Goal: Task Accomplishment & Management: Use online tool/utility

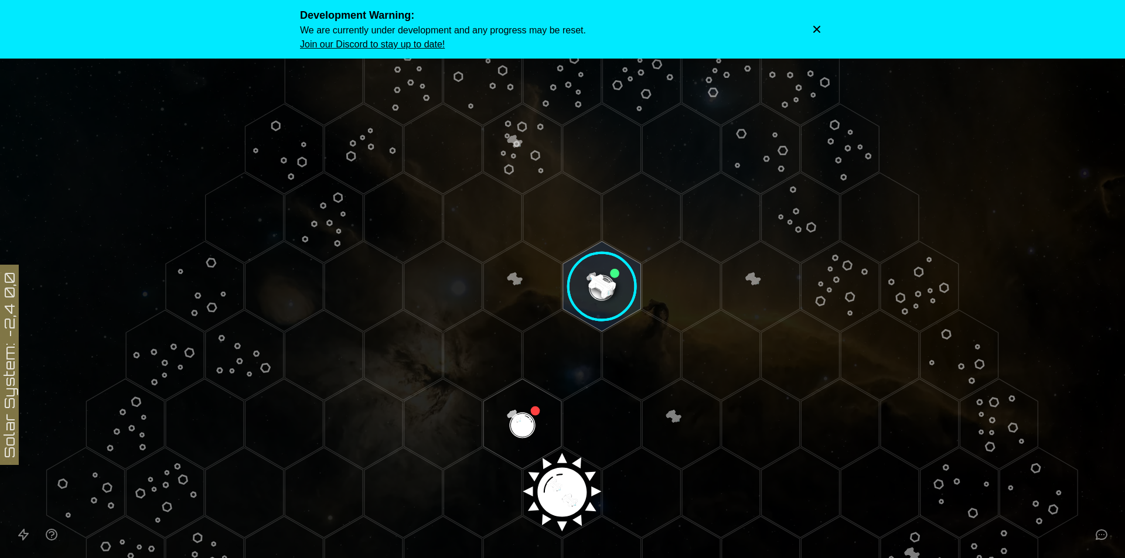
click at [816, 30] on icon "Dismiss warning" at bounding box center [816, 29] width 7 height 7
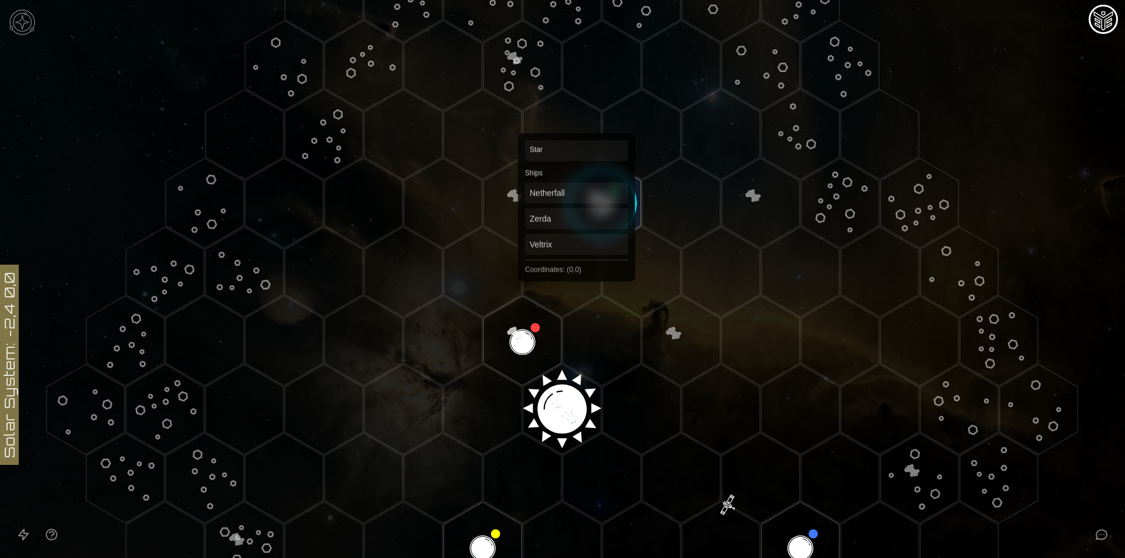
scroll to position [78, 0]
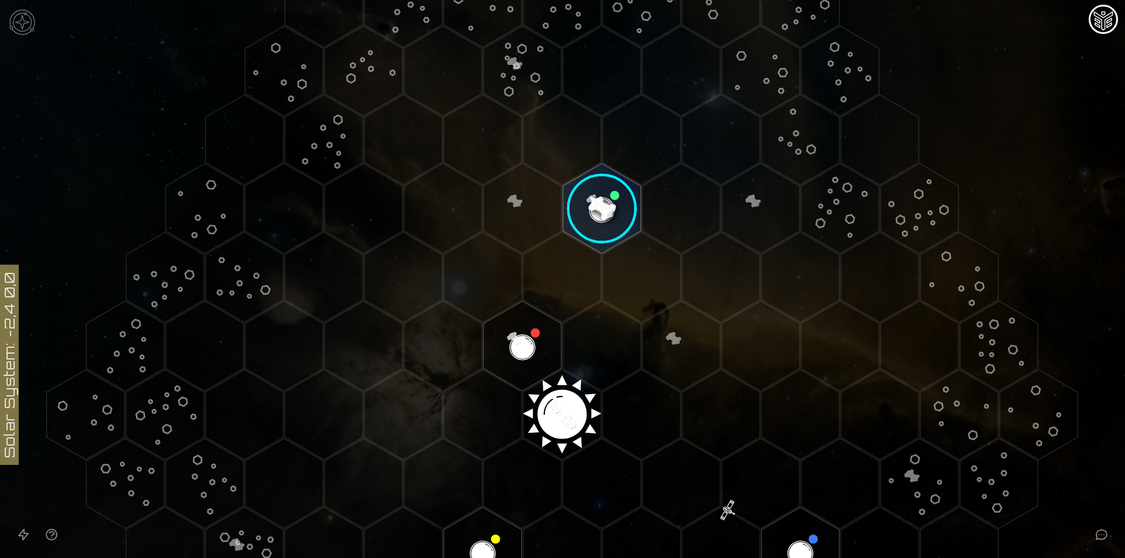
click at [584, 202] on image at bounding box center [602, 209] width 92 height 92
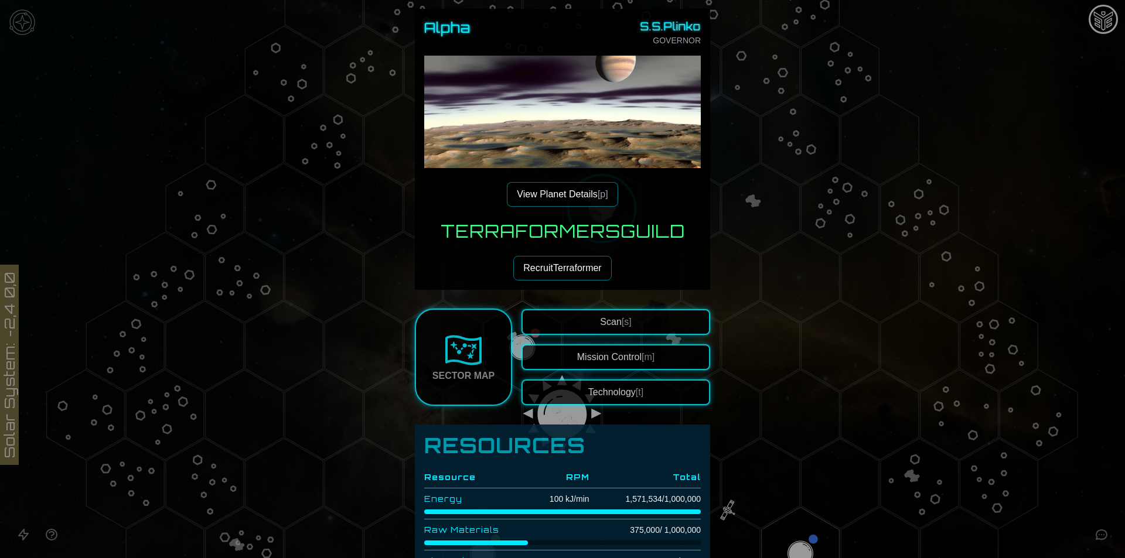
click at [590, 198] on button "View Planet Details [p]" at bounding box center [562, 194] width 111 height 25
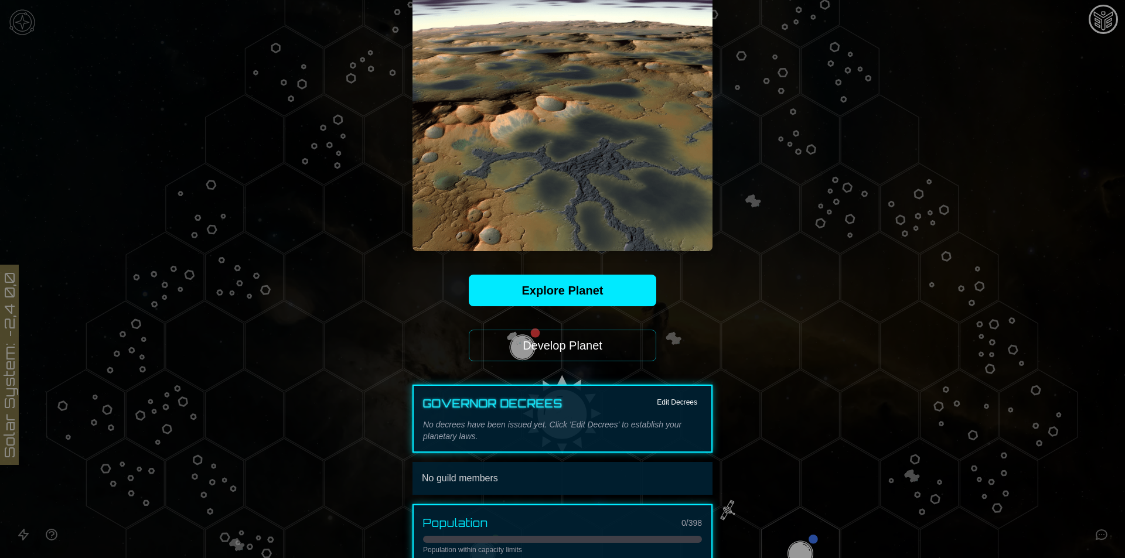
scroll to position [156, 0]
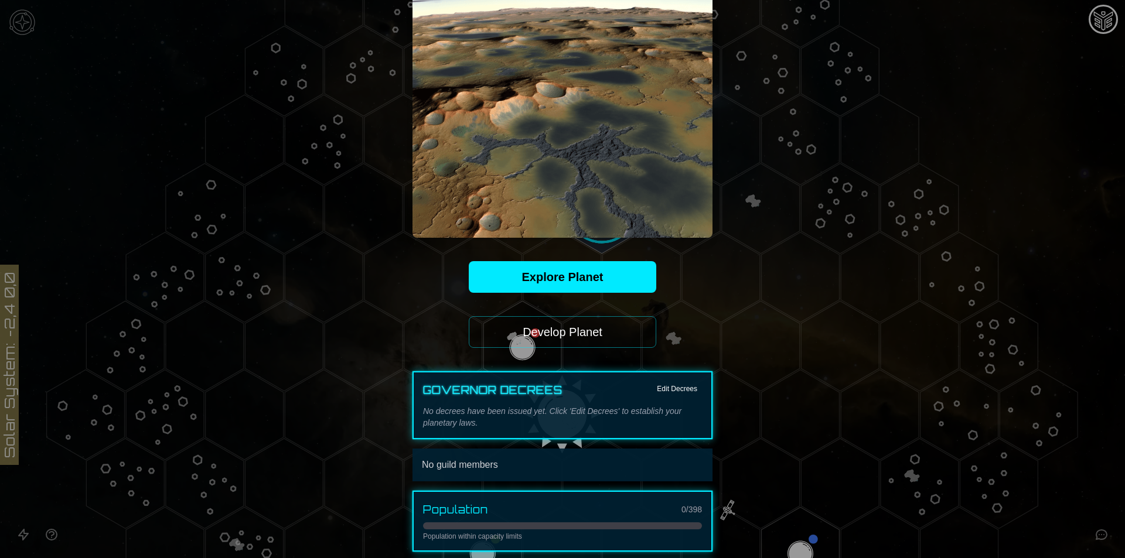
click at [564, 339] on button "Develop Planet" at bounding box center [562, 332] width 187 height 32
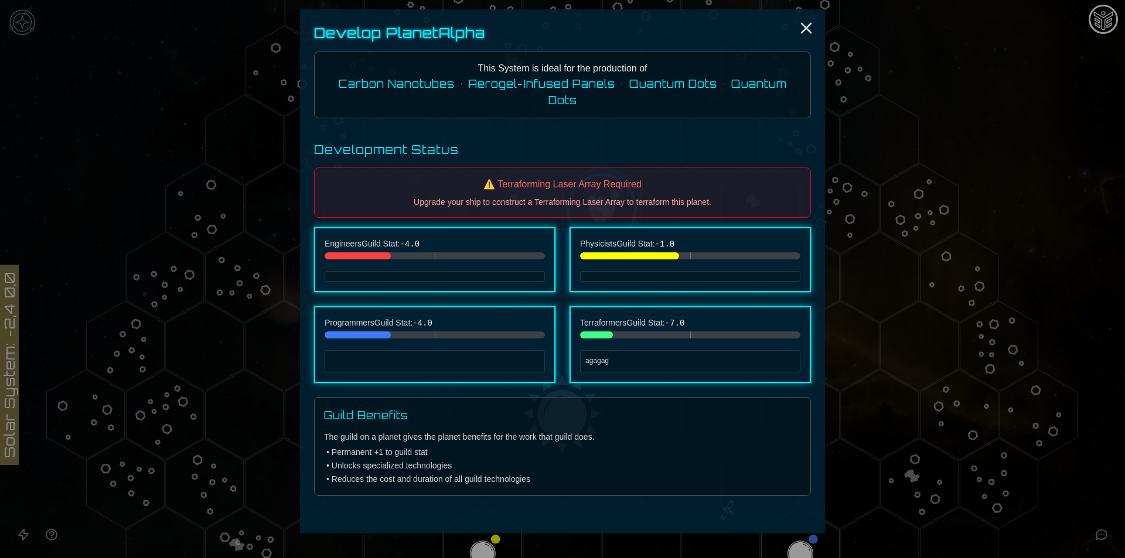
click at [625, 361] on p "agagag" at bounding box center [690, 362] width 210 height 12
drag, startPoint x: 610, startPoint y: 364, endPoint x: 599, endPoint y: 366, distance: 11.9
click at [600, 366] on p "agagag" at bounding box center [690, 362] width 210 height 12
drag, startPoint x: 598, startPoint y: 366, endPoint x: 584, endPoint y: 366, distance: 14.1
click at [584, 366] on div "agagag" at bounding box center [690, 361] width 220 height 22
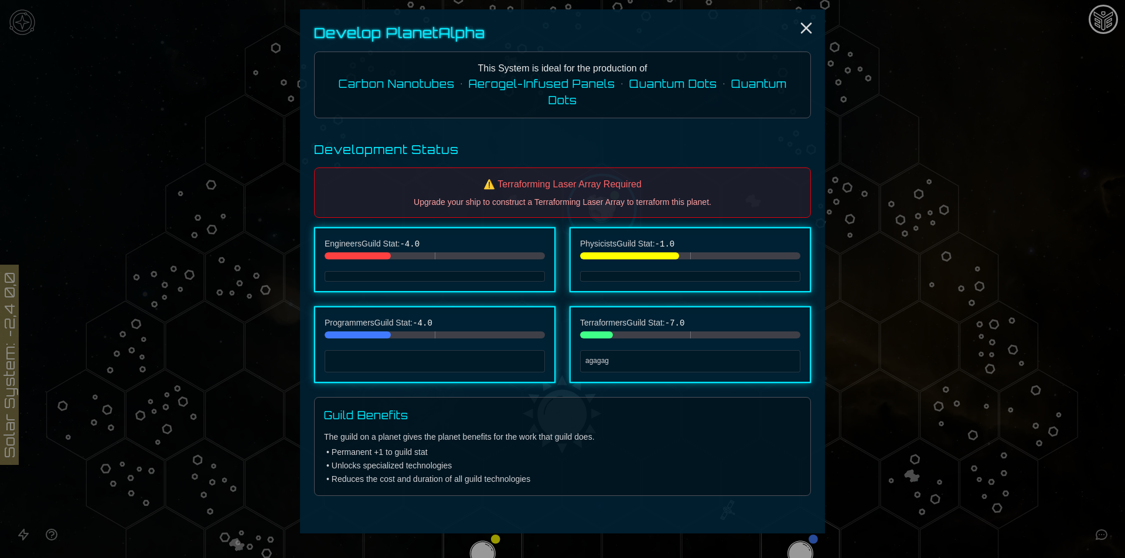
click at [866, 327] on div at bounding box center [562, 279] width 1125 height 558
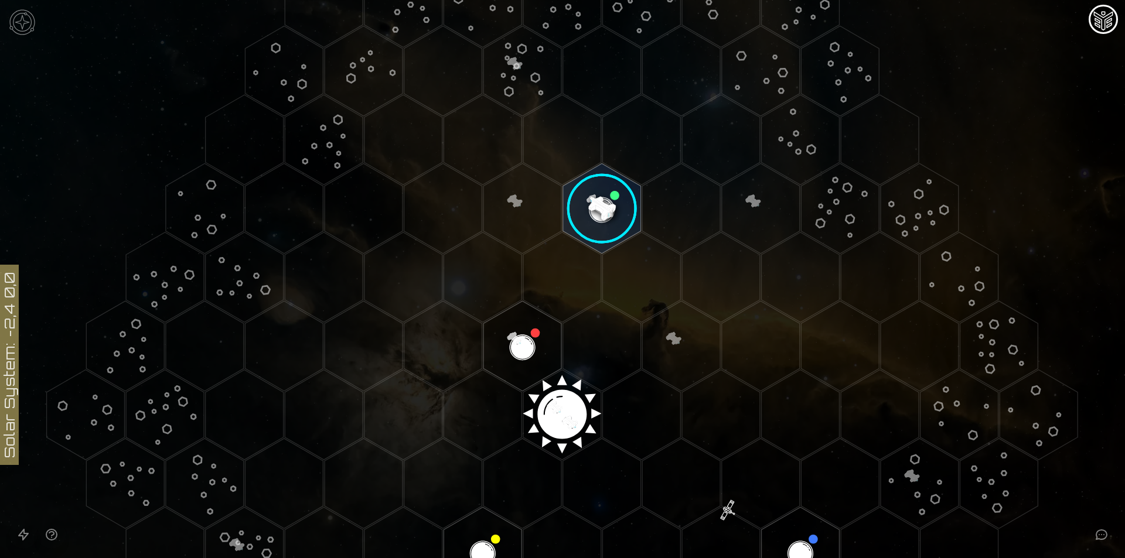
click at [597, 201] on image at bounding box center [602, 209] width 92 height 92
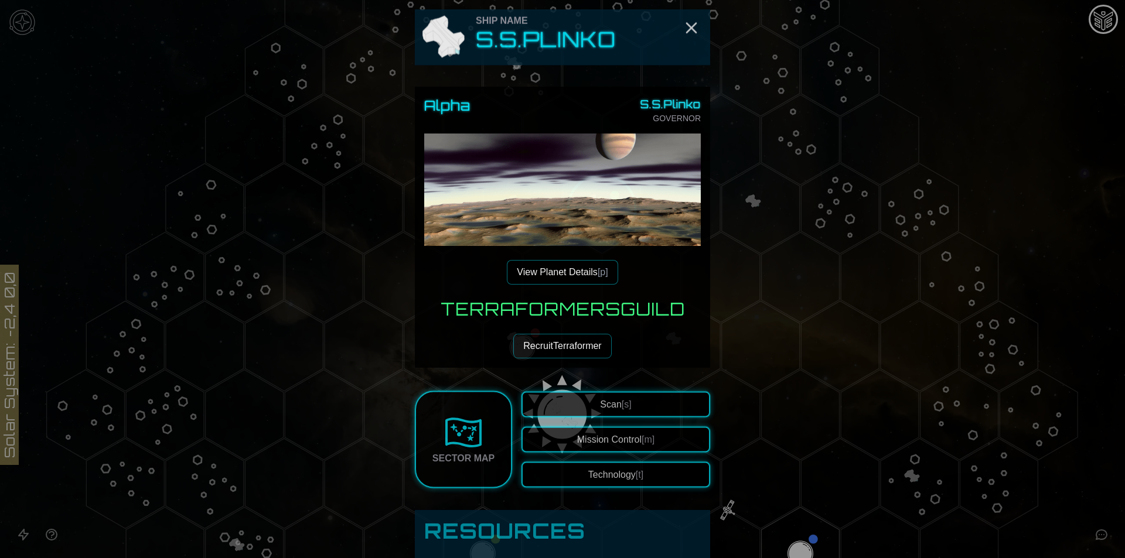
click at [567, 269] on button "View Planet Details [p]" at bounding box center [562, 272] width 111 height 25
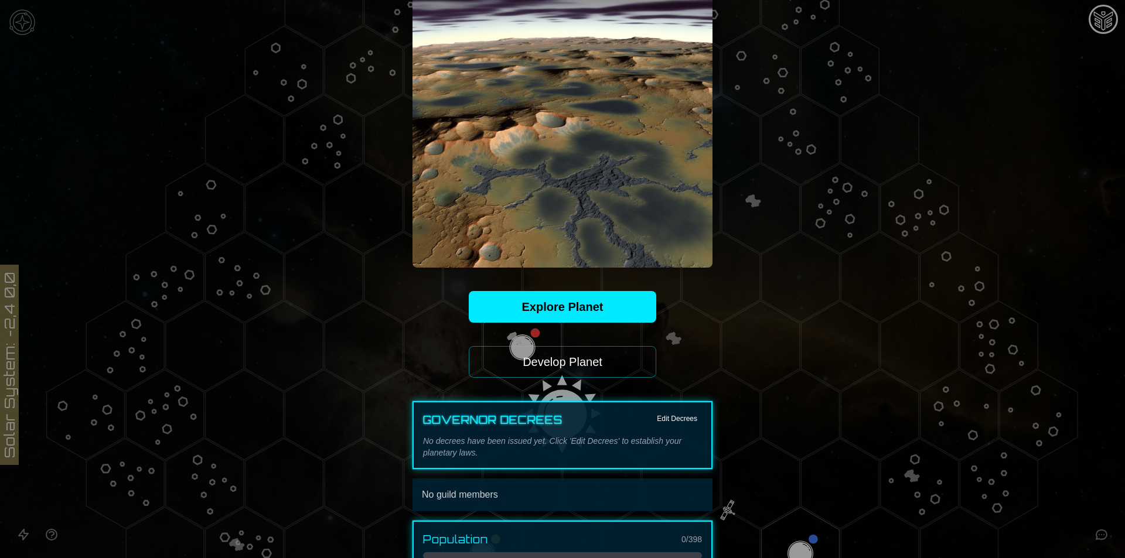
scroll to position [0, 0]
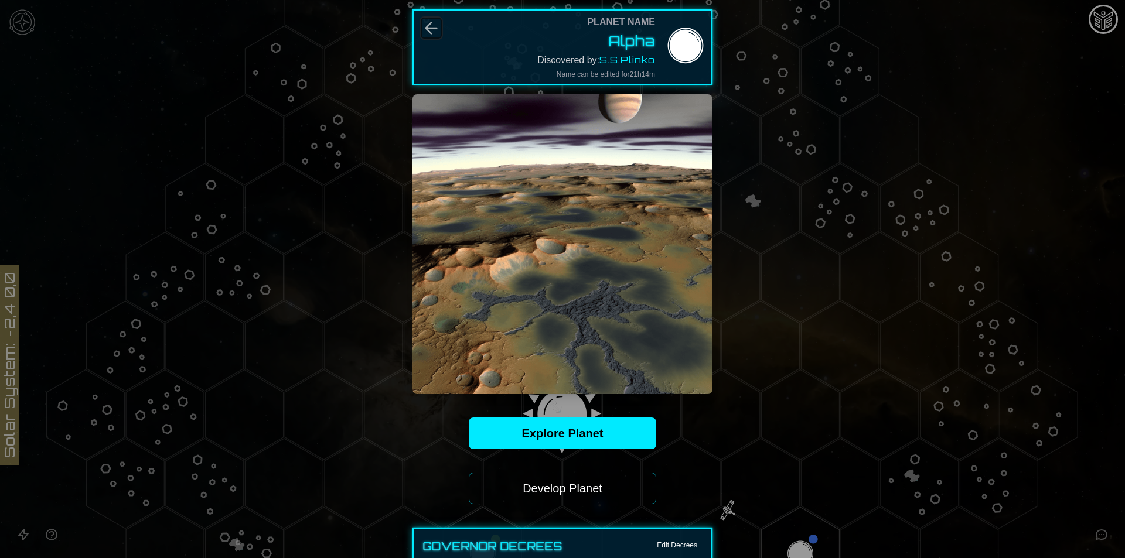
click at [430, 26] on icon "Back" at bounding box center [431, 28] width 19 height 19
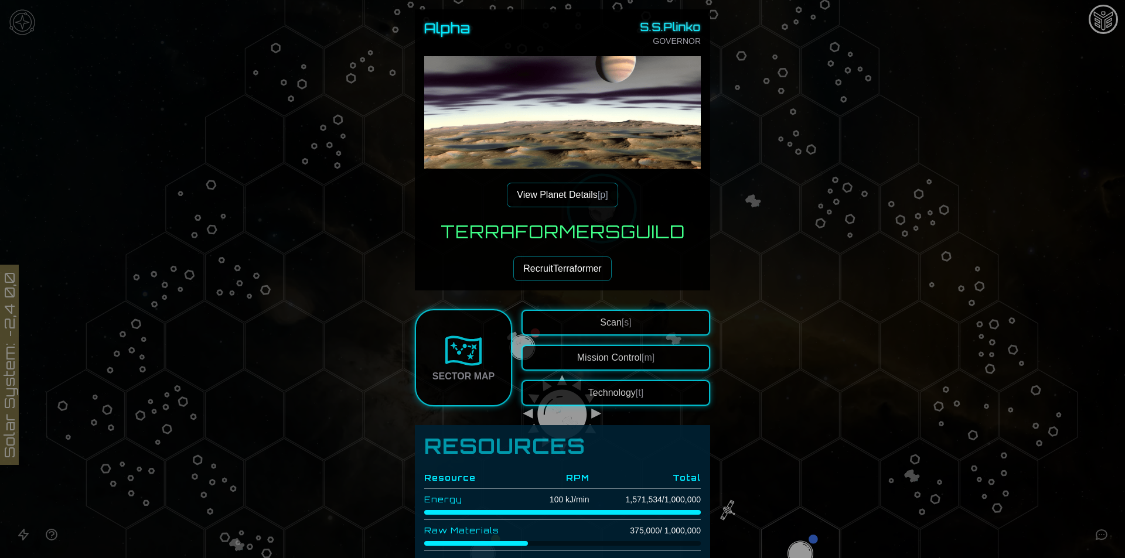
scroll to position [64, 0]
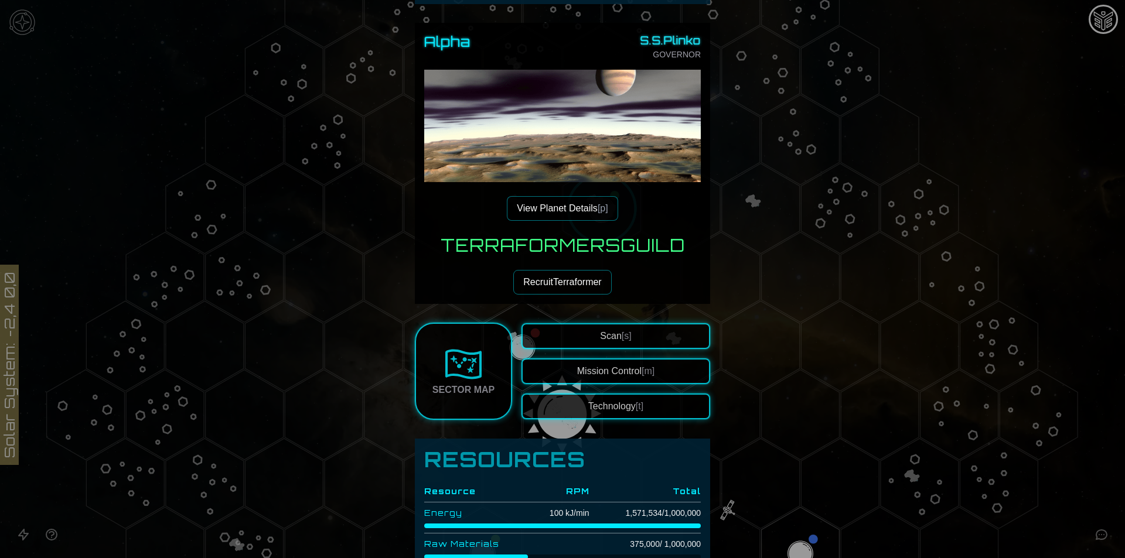
click at [622, 401] on button "Technology [t]" at bounding box center [615, 407] width 189 height 26
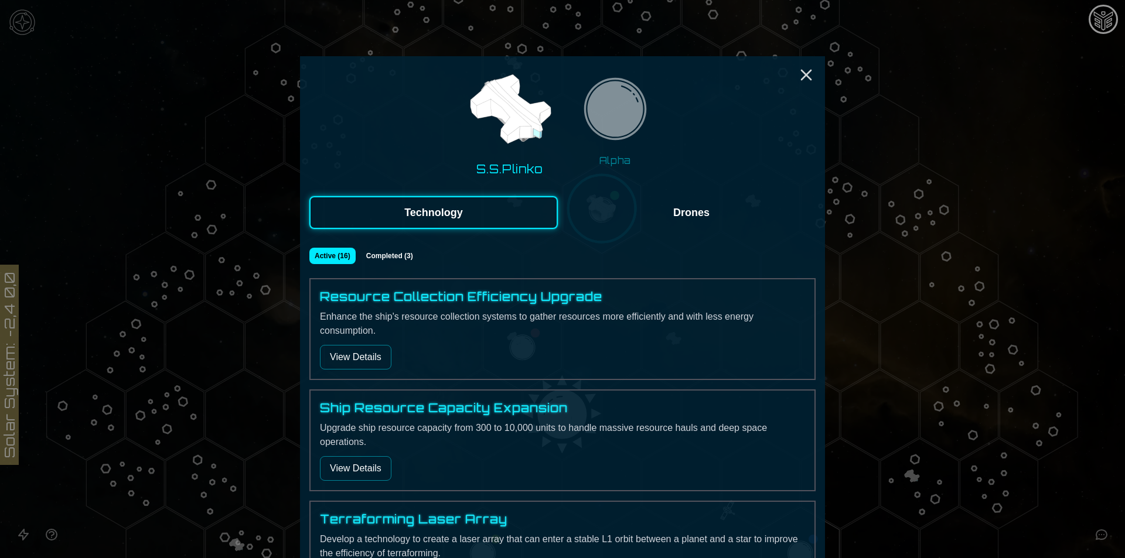
click at [616, 134] on img at bounding box center [615, 113] width 74 height 74
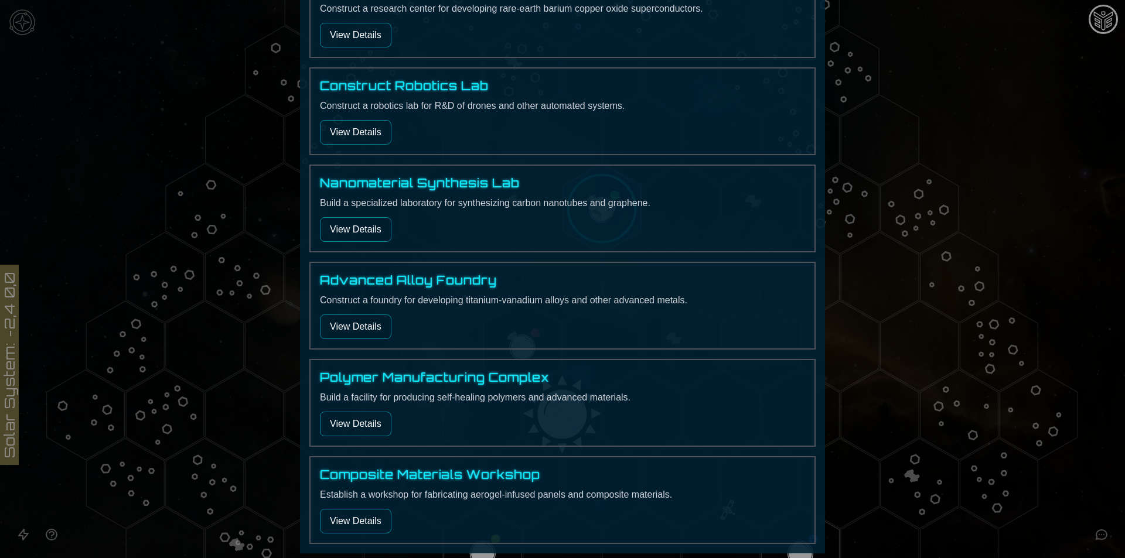
scroll to position [1094, 0]
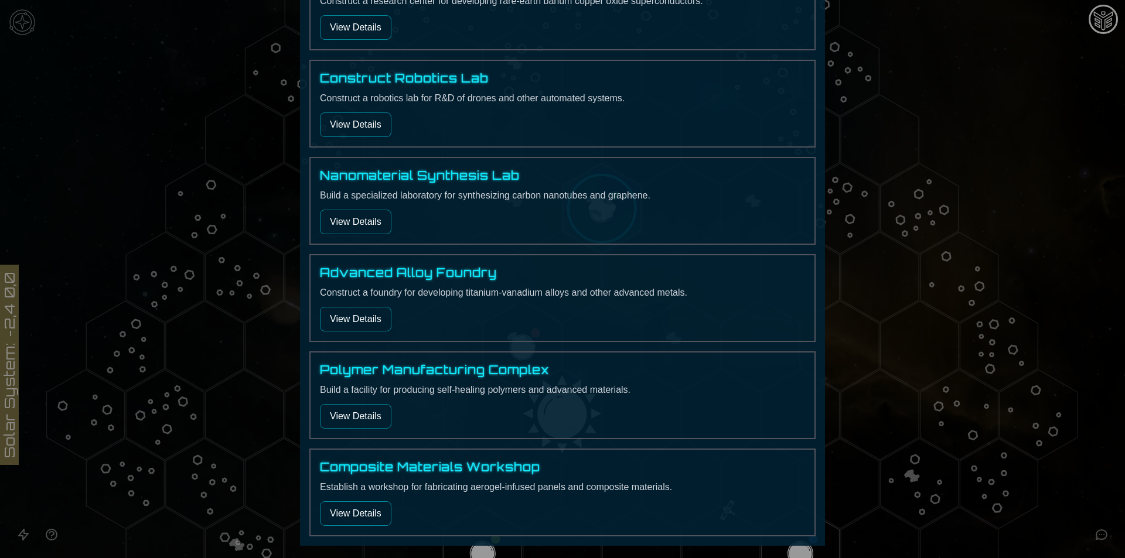
click at [367, 229] on button "View Details" at bounding box center [355, 222] width 71 height 25
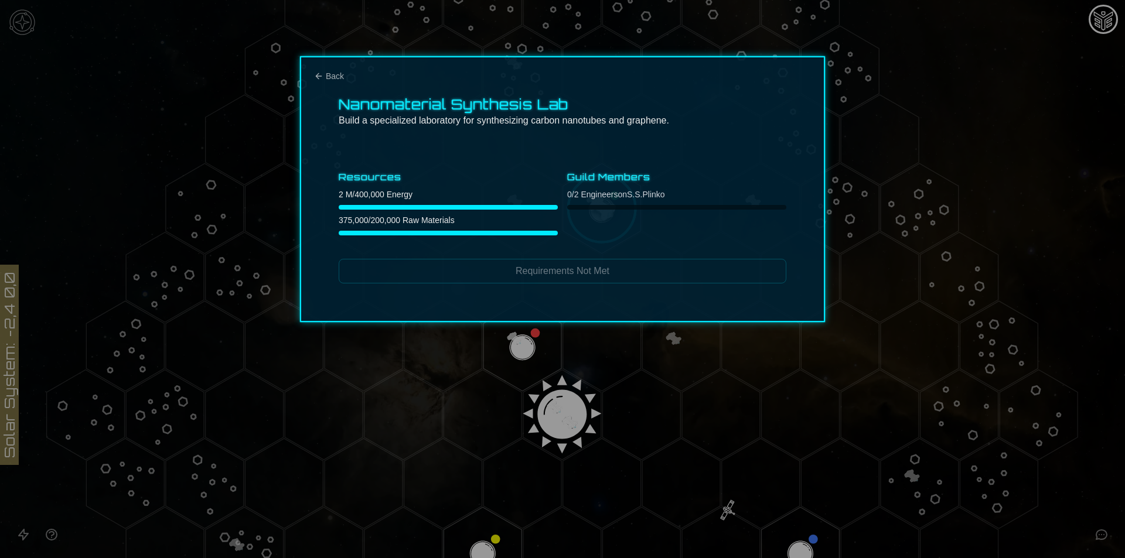
scroll to position [0, 0]
click at [319, 80] on icon "Back" at bounding box center [318, 75] width 9 height 9
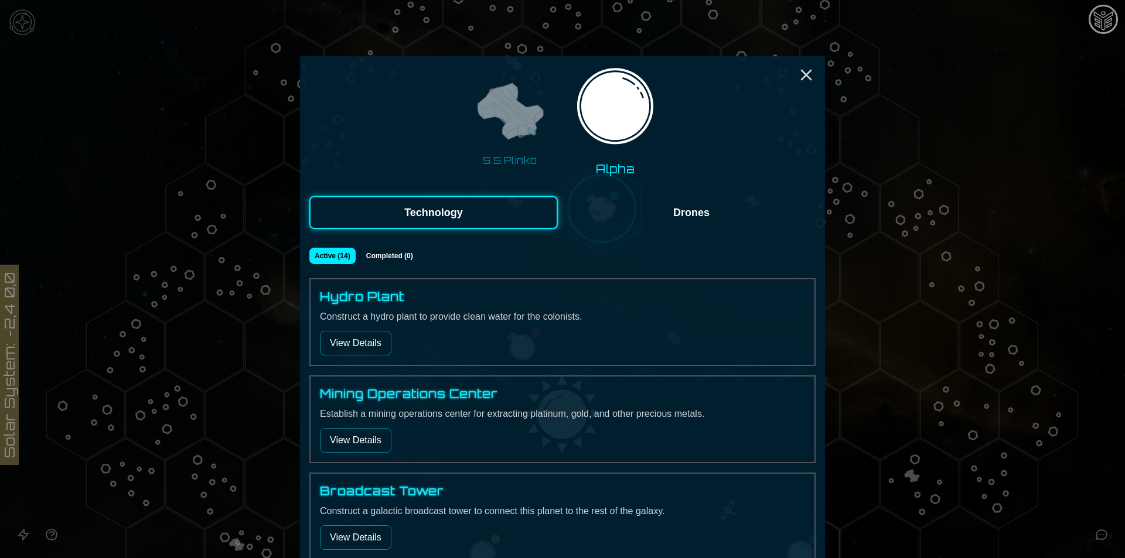
click at [512, 141] on img at bounding box center [510, 113] width 74 height 74
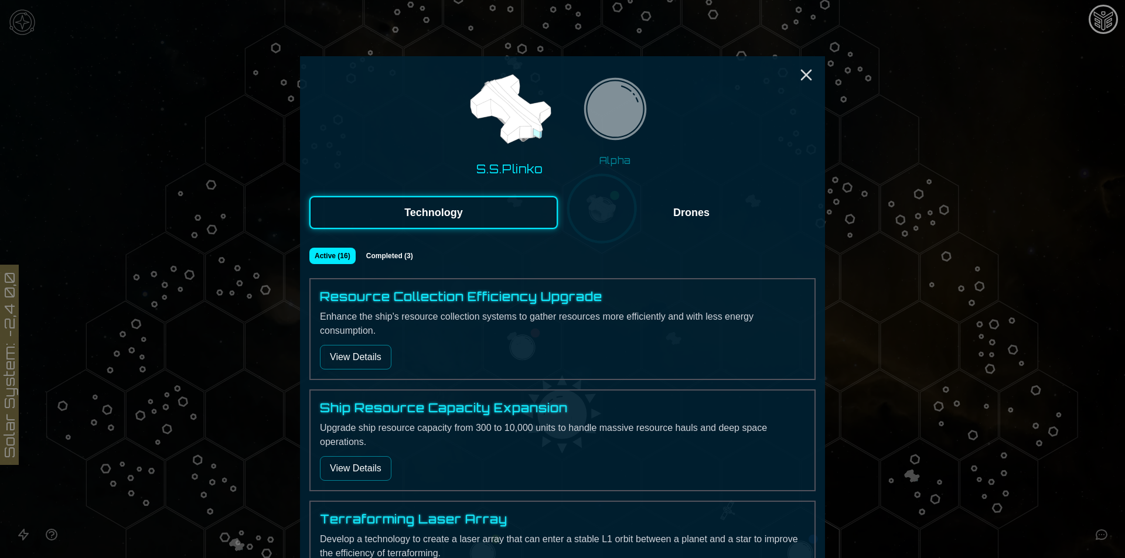
click at [625, 114] on img at bounding box center [615, 113] width 74 height 74
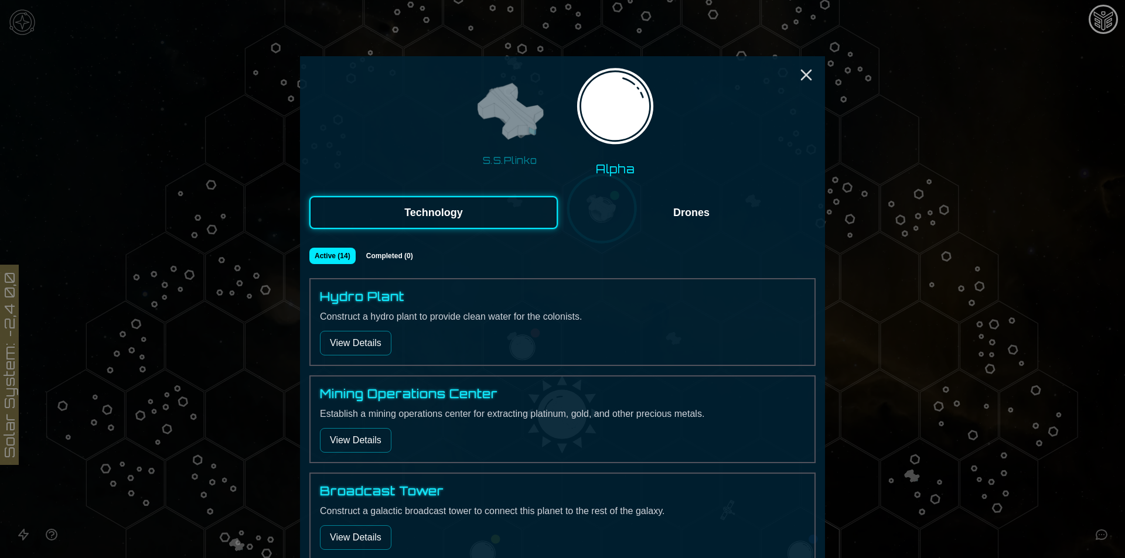
click at [511, 134] on img at bounding box center [510, 113] width 74 height 74
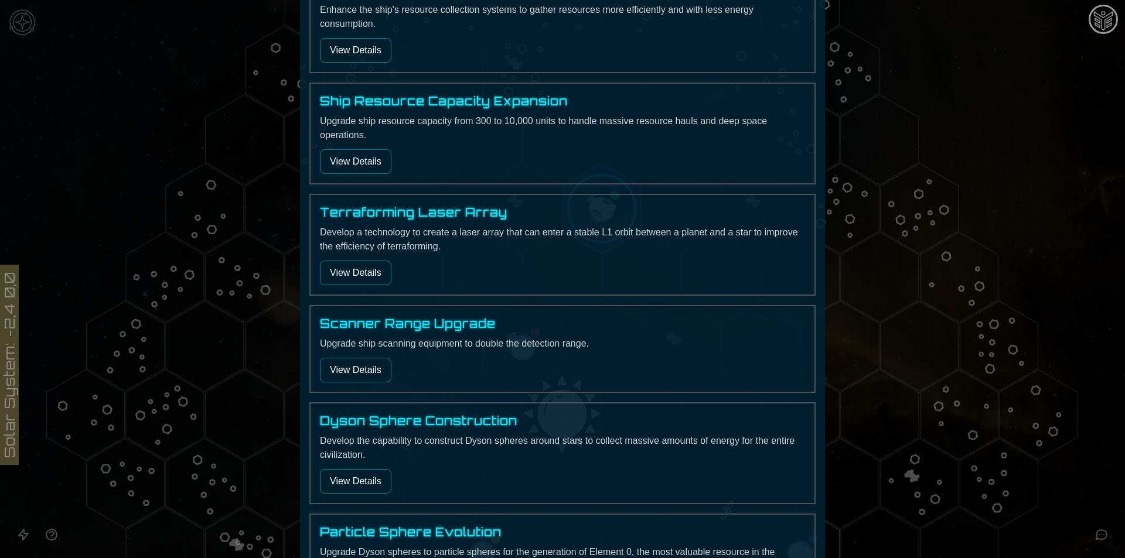
scroll to position [312, 0]
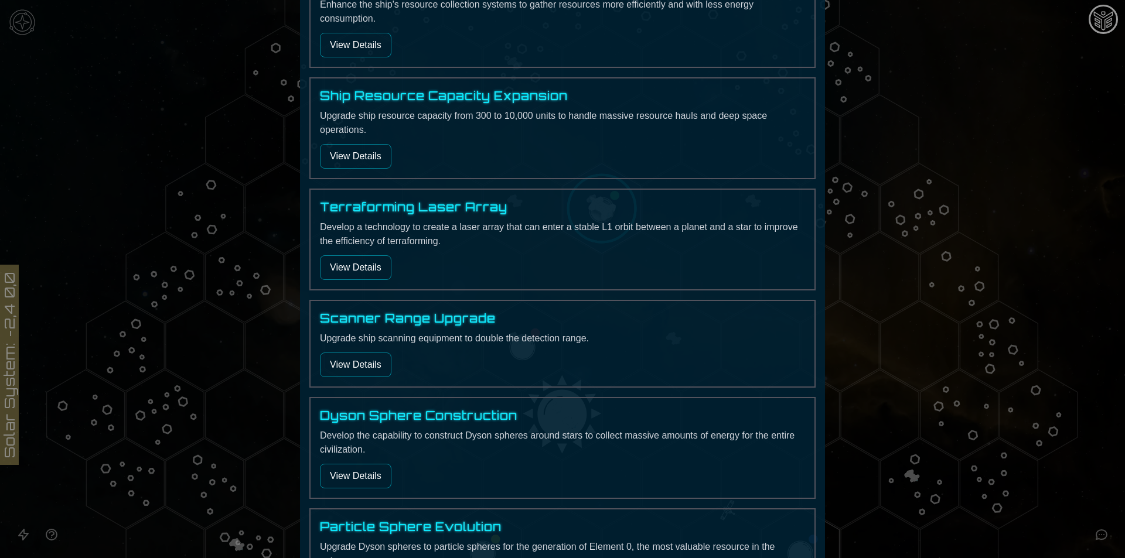
click at [368, 264] on button "View Details" at bounding box center [355, 267] width 71 height 25
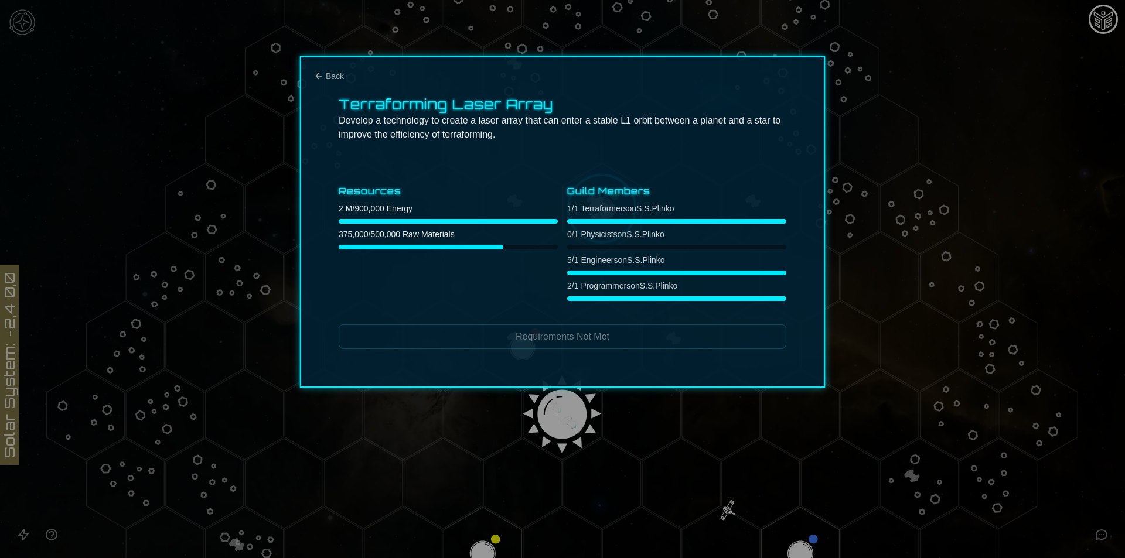
click at [884, 221] on div at bounding box center [562, 279] width 1125 height 558
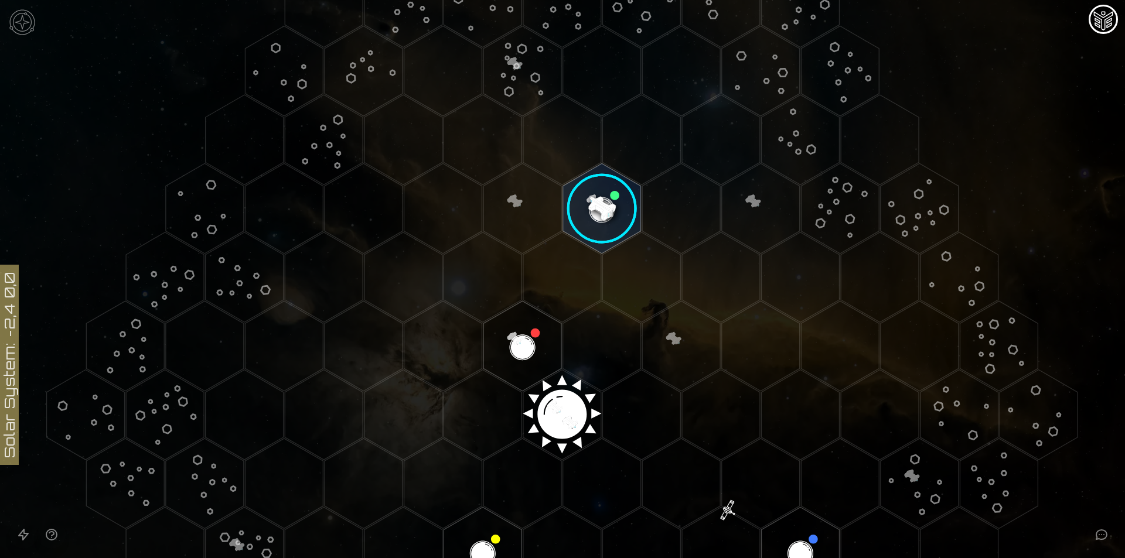
click at [599, 206] on image at bounding box center [602, 209] width 92 height 92
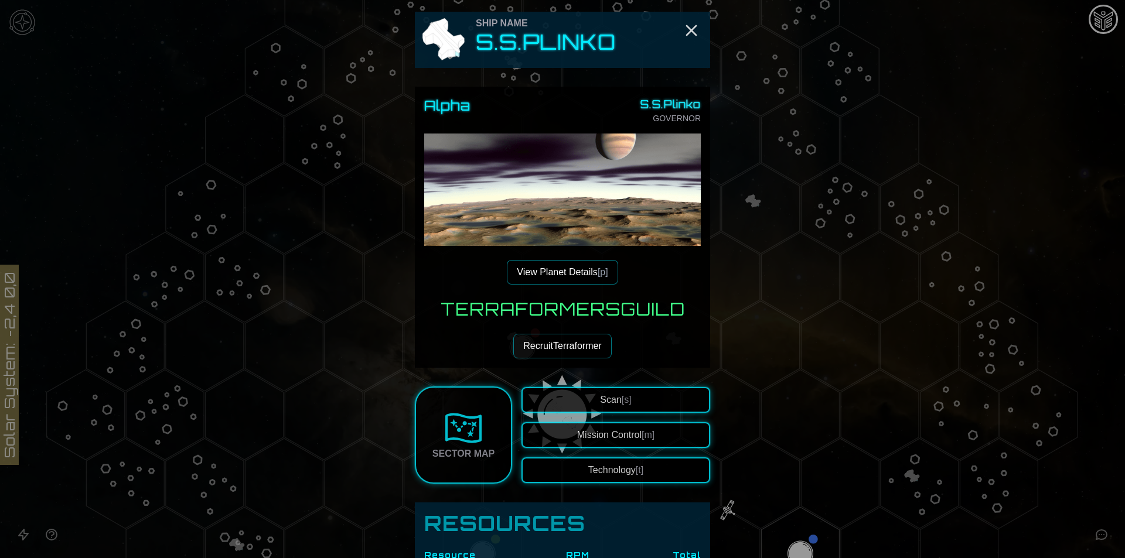
click at [636, 472] on span "[t]" at bounding box center [640, 470] width 8 height 10
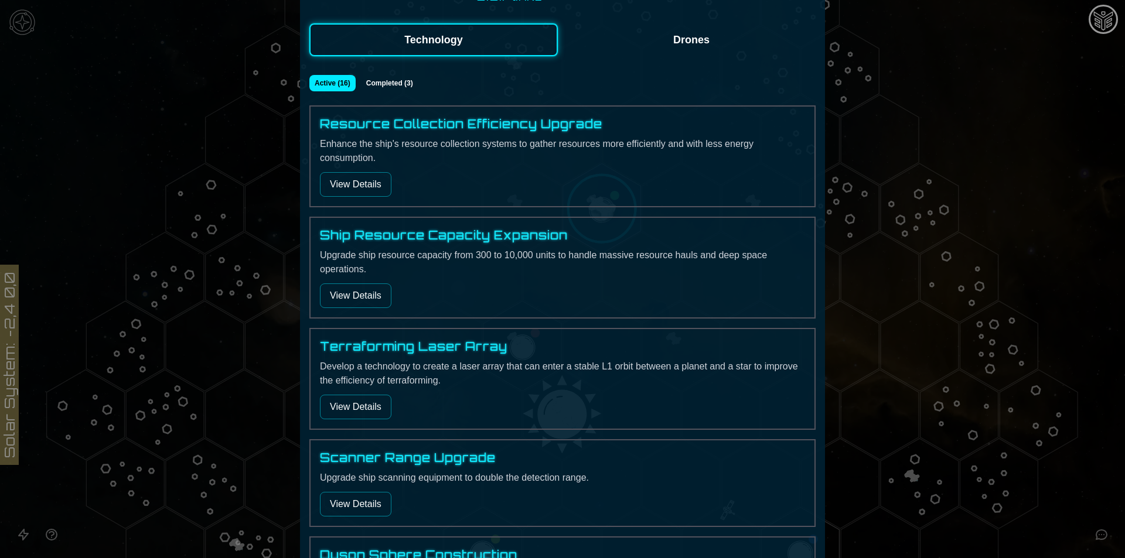
scroll to position [234, 0]
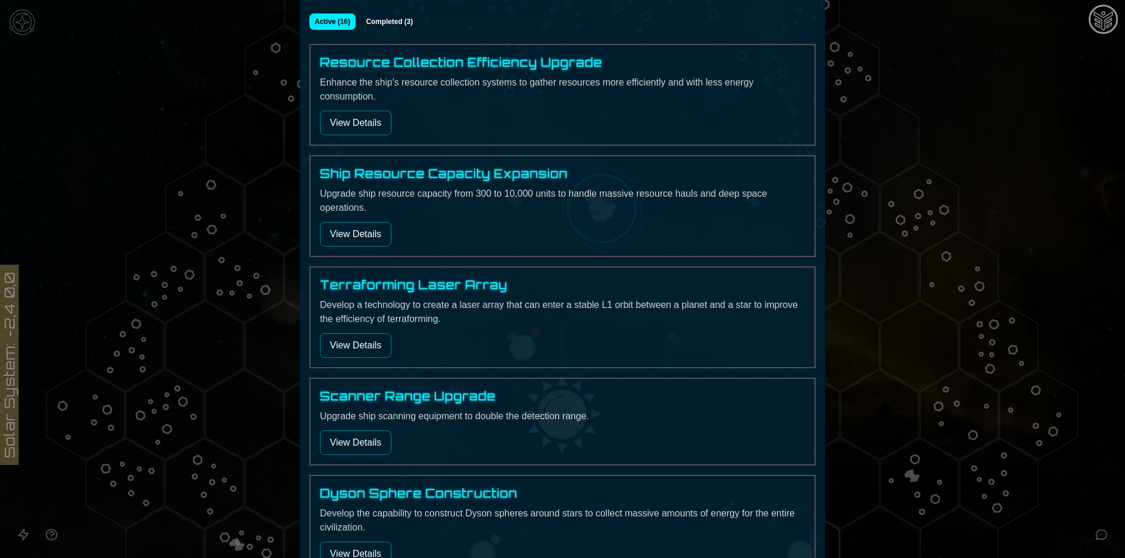
click at [340, 347] on button "View Details" at bounding box center [355, 345] width 71 height 25
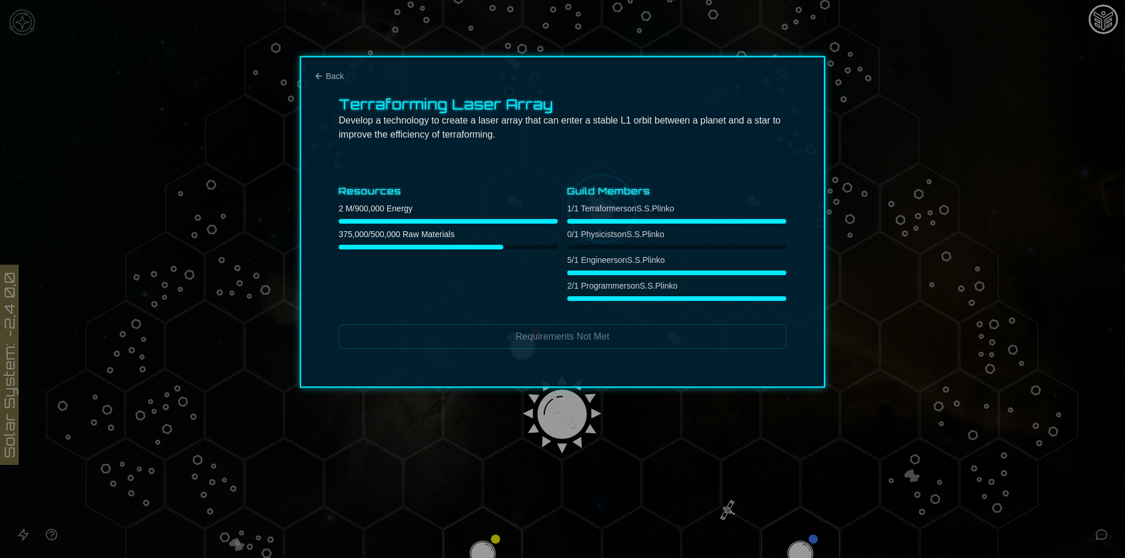
click at [470, 437] on div at bounding box center [562, 279] width 1125 height 558
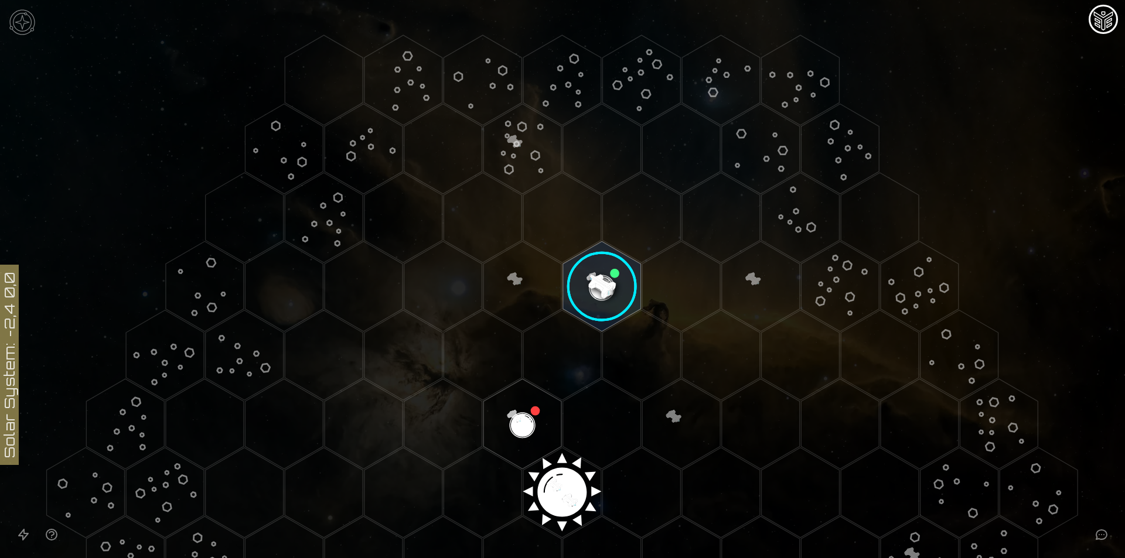
click at [791, 207] on polygon "Hex at coordinates 5,-4, clickable" at bounding box center [801, 218] width 78 height 90
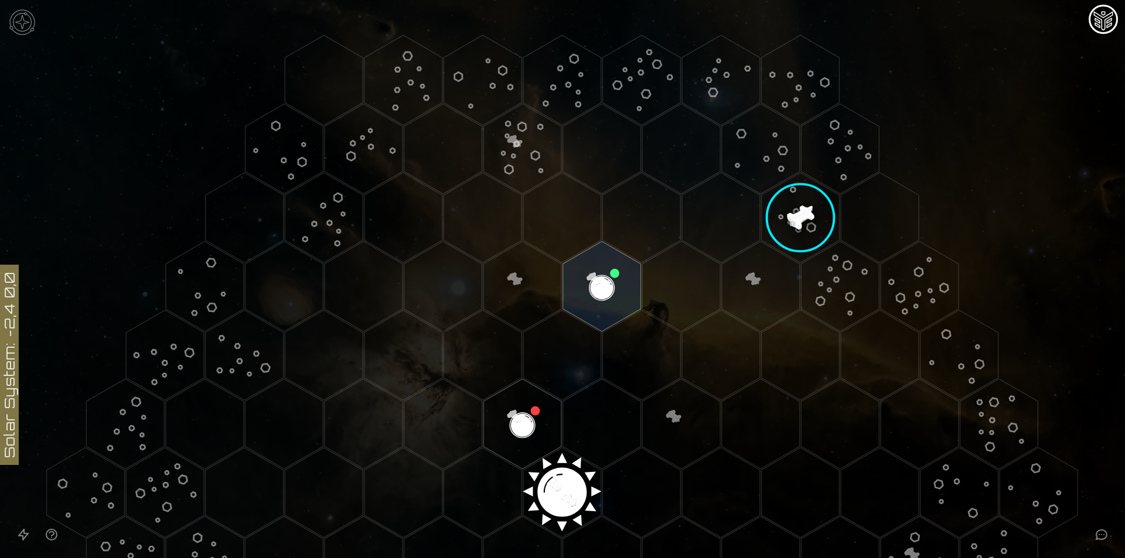
click at [800, 227] on image at bounding box center [800, 217] width 105 height 105
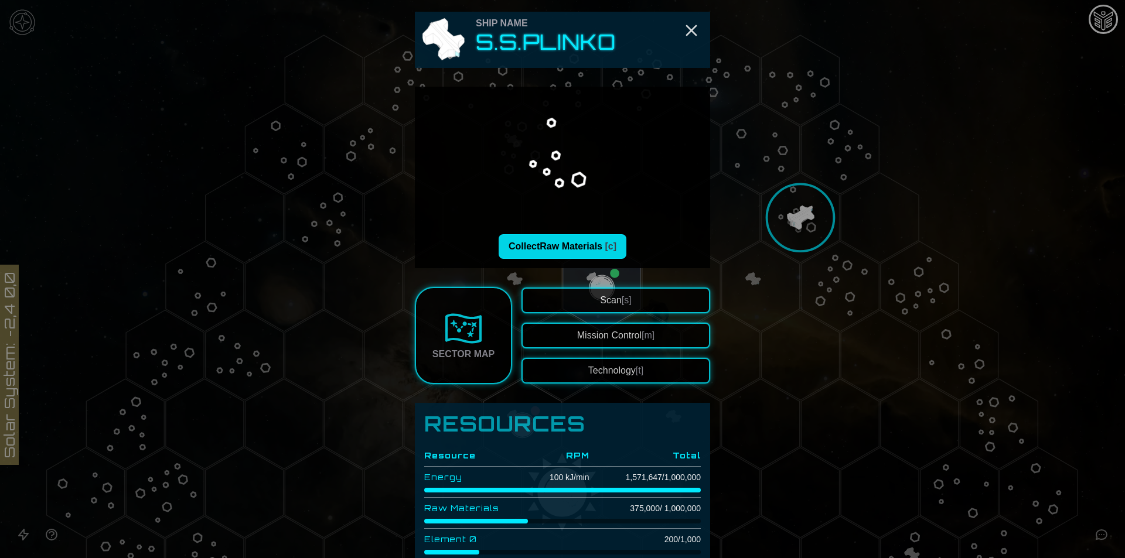
click at [570, 242] on button "Collect Raw Materials [c]" at bounding box center [563, 246] width 128 height 25
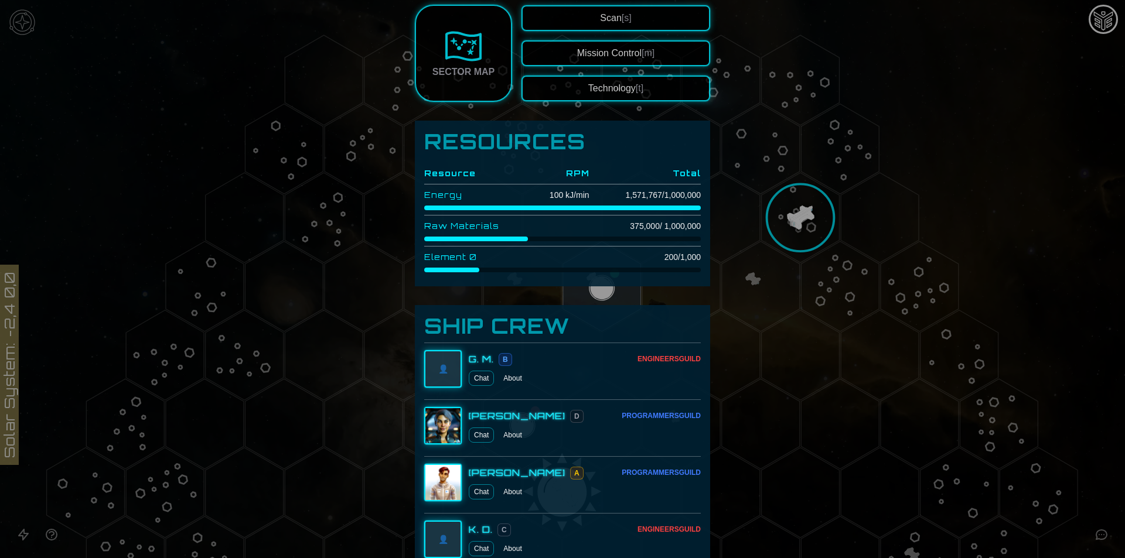
scroll to position [234, 0]
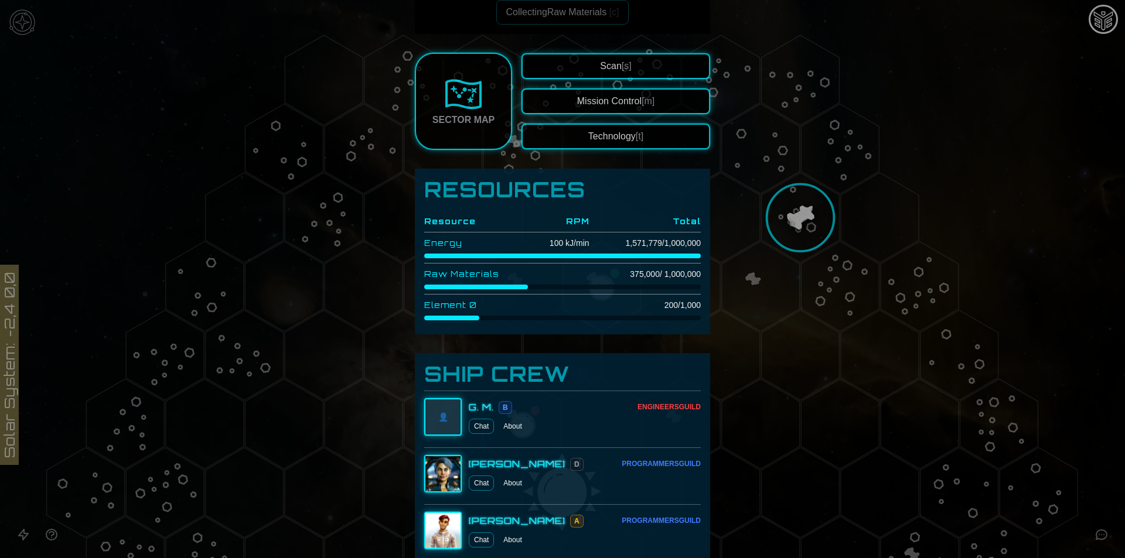
click at [621, 130] on button "Technology [t]" at bounding box center [615, 137] width 189 height 26
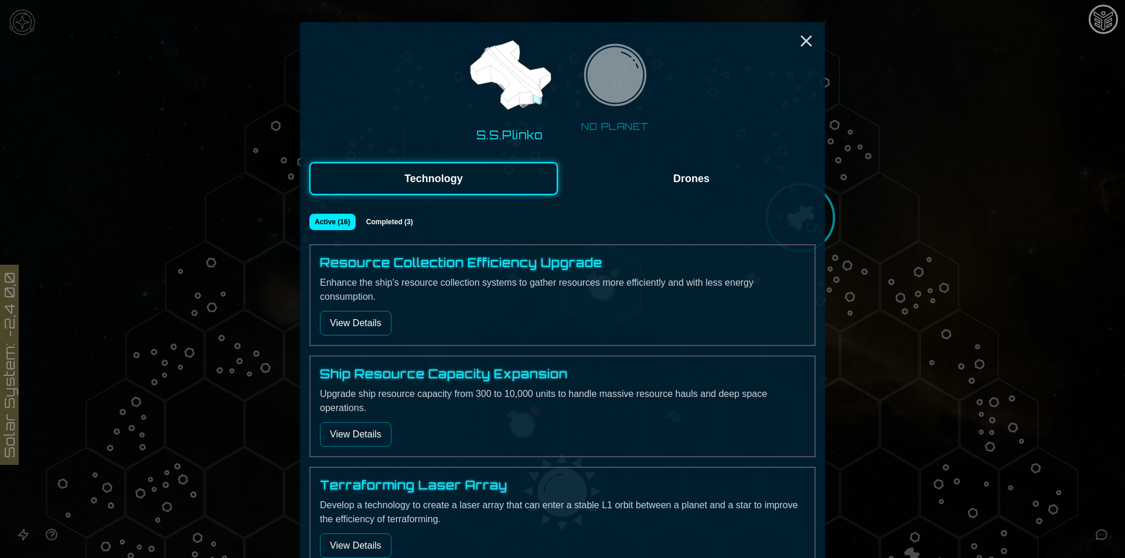
scroll to position [78, 0]
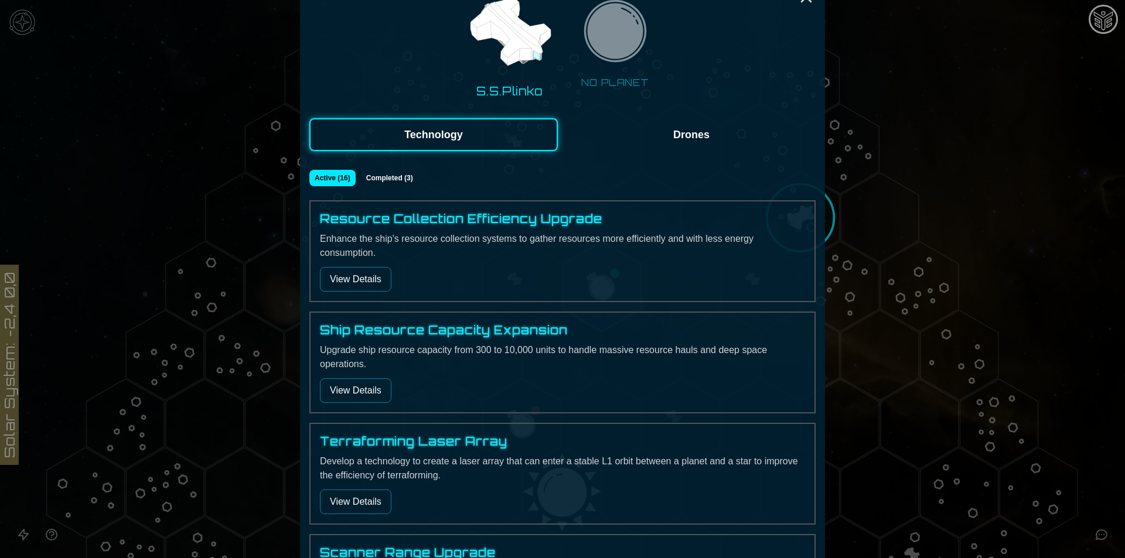
click at [358, 269] on button "View Details" at bounding box center [355, 279] width 71 height 25
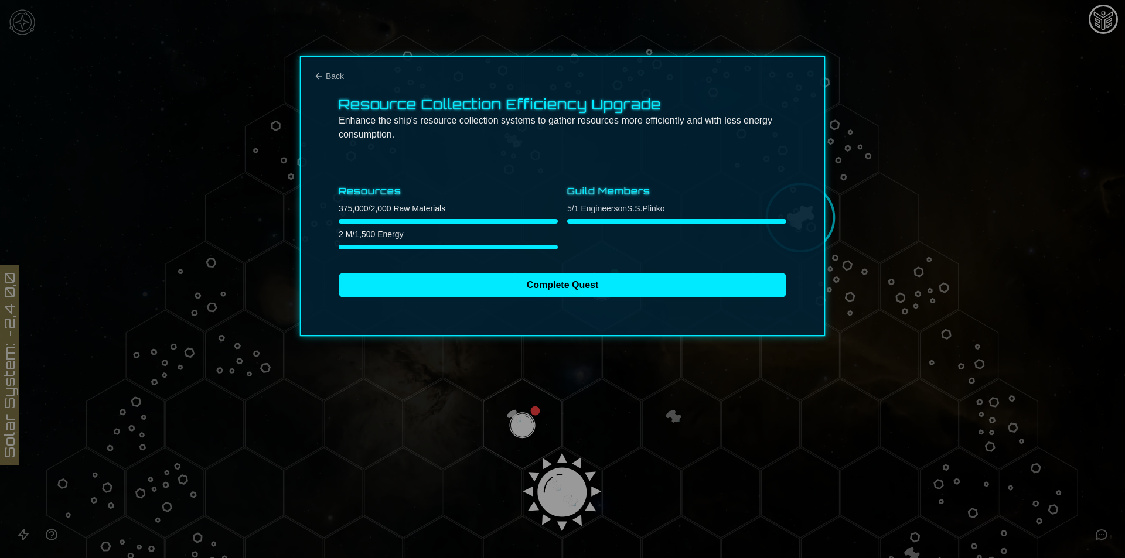
scroll to position [0, 0]
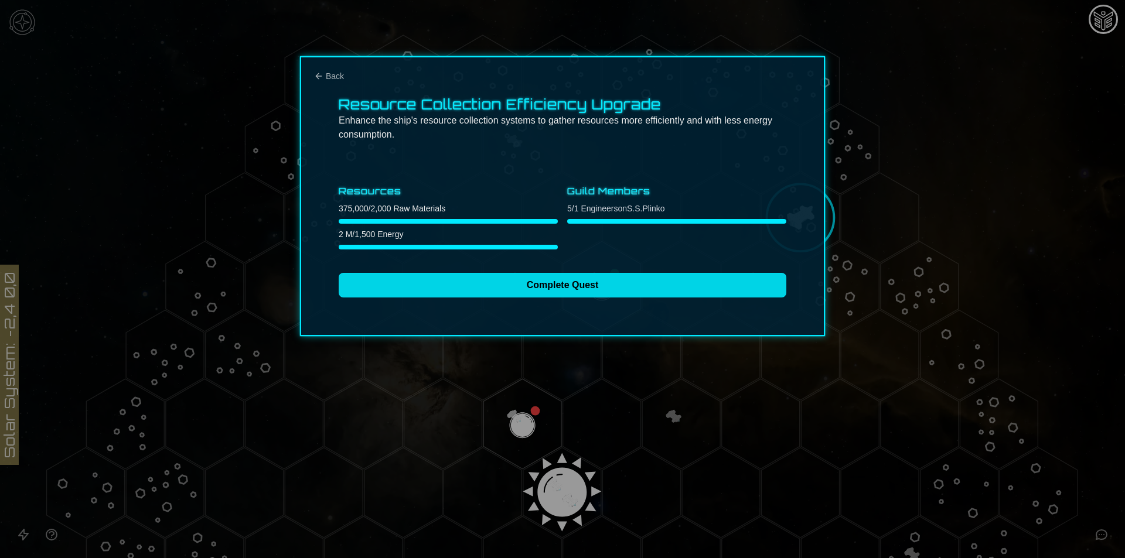
click at [494, 291] on button "Complete Quest" at bounding box center [563, 285] width 448 height 25
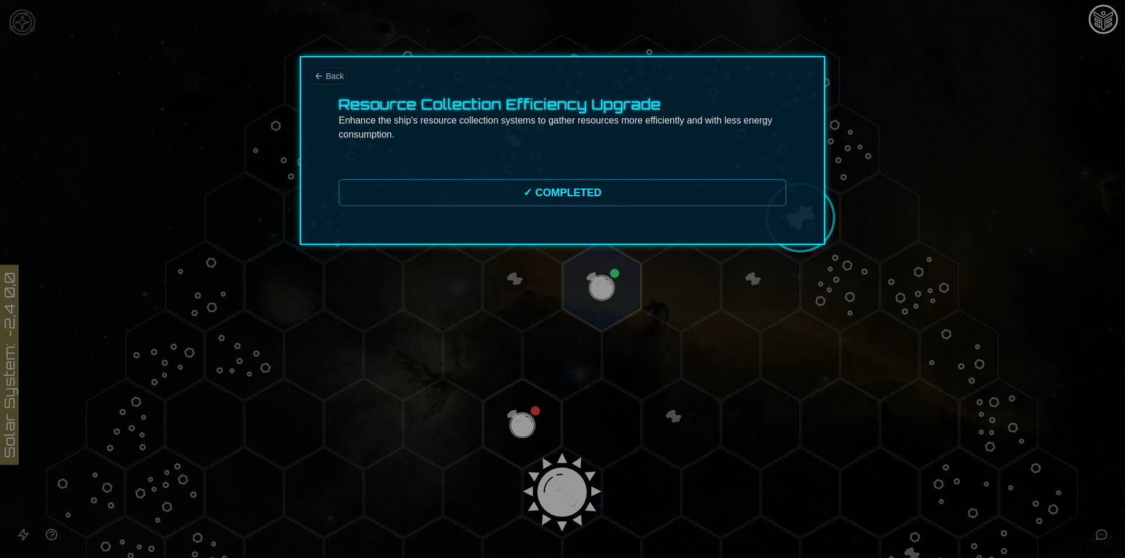
click at [316, 70] on button "Back" at bounding box center [329, 76] width 30 height 12
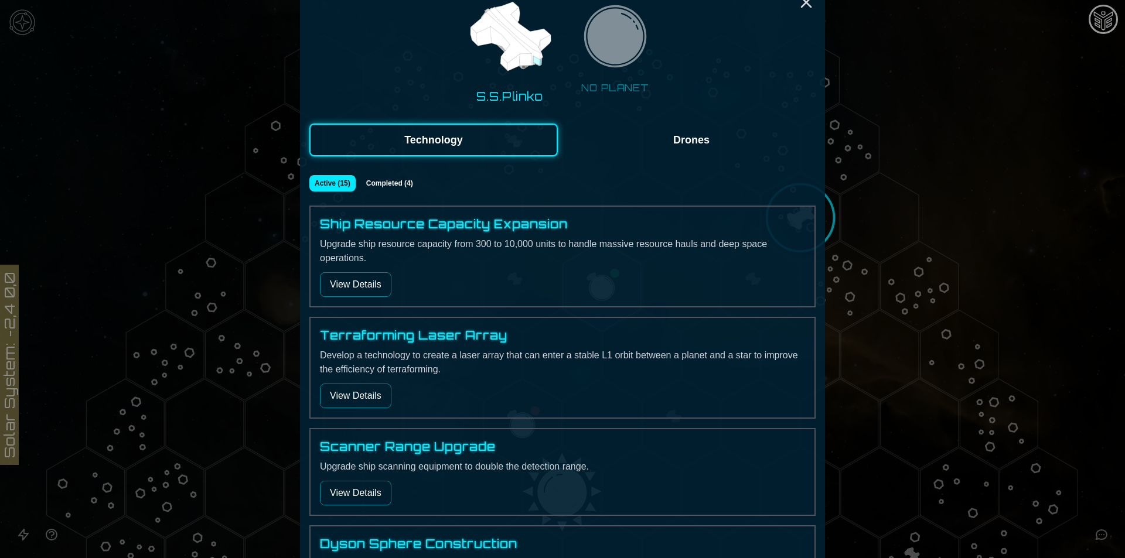
scroll to position [78, 0]
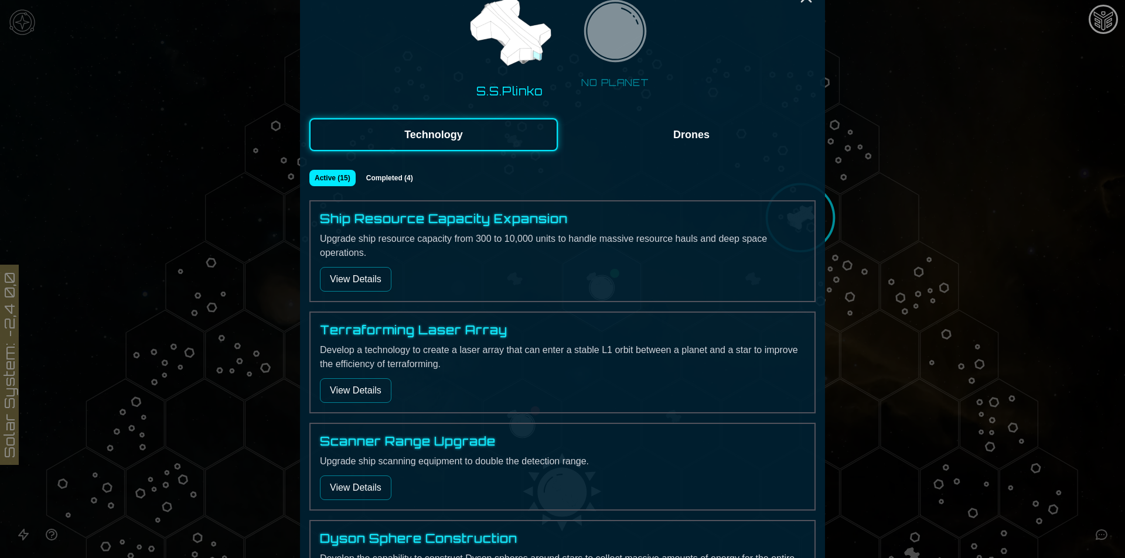
click at [354, 274] on button "View Details" at bounding box center [355, 279] width 71 height 25
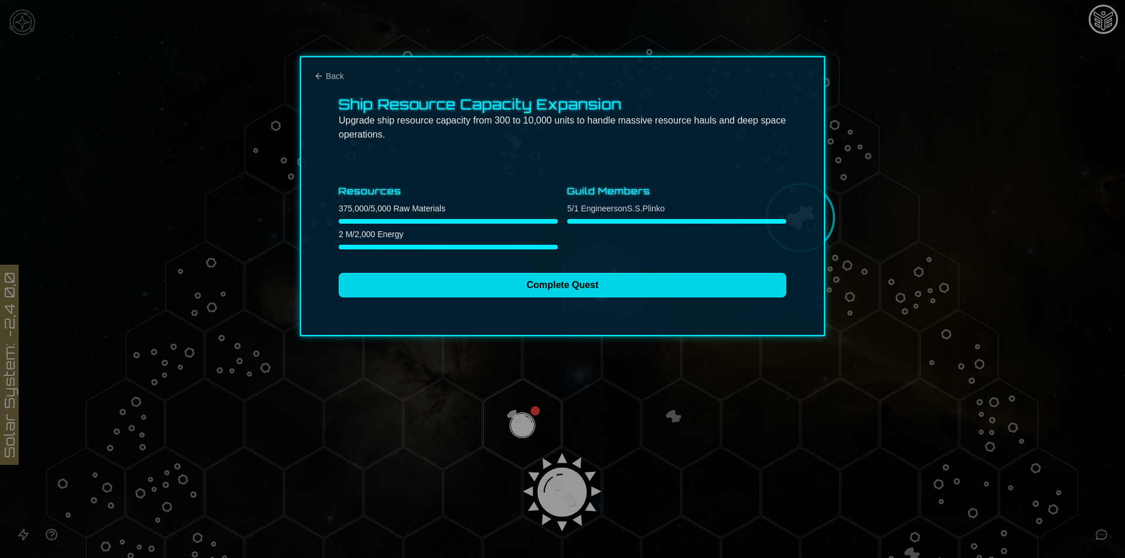
click at [465, 284] on button "Complete Quest" at bounding box center [563, 285] width 448 height 25
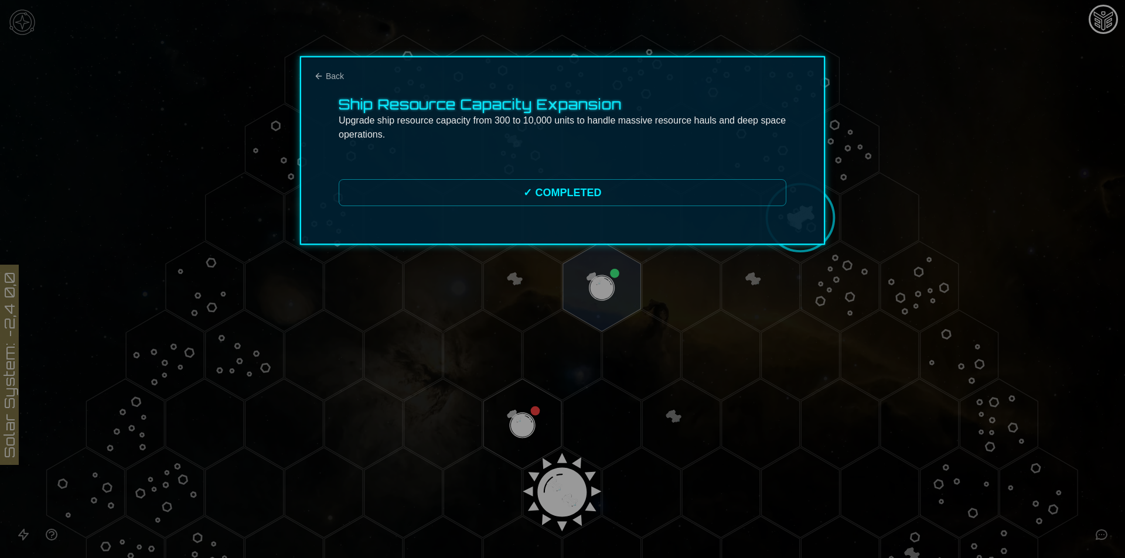
click at [334, 82] on div "Ship Resource Capacity Expansion Upgrade ship resource capacity from 300 to 10,…" at bounding box center [562, 150] width 525 height 189
click at [330, 76] on span "Back" at bounding box center [335, 76] width 18 height 12
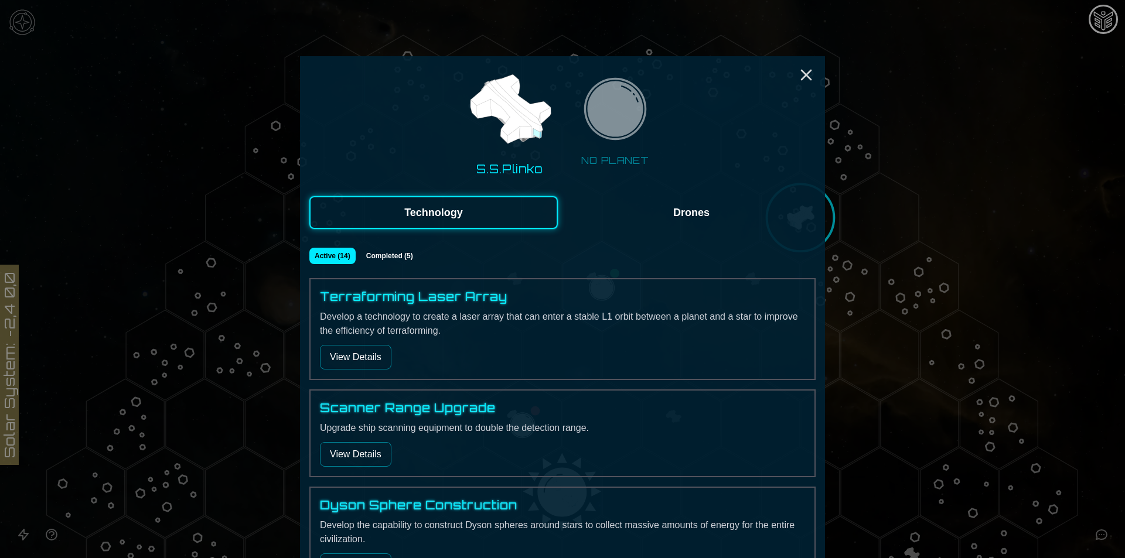
click at [367, 360] on button "View Details" at bounding box center [355, 357] width 71 height 25
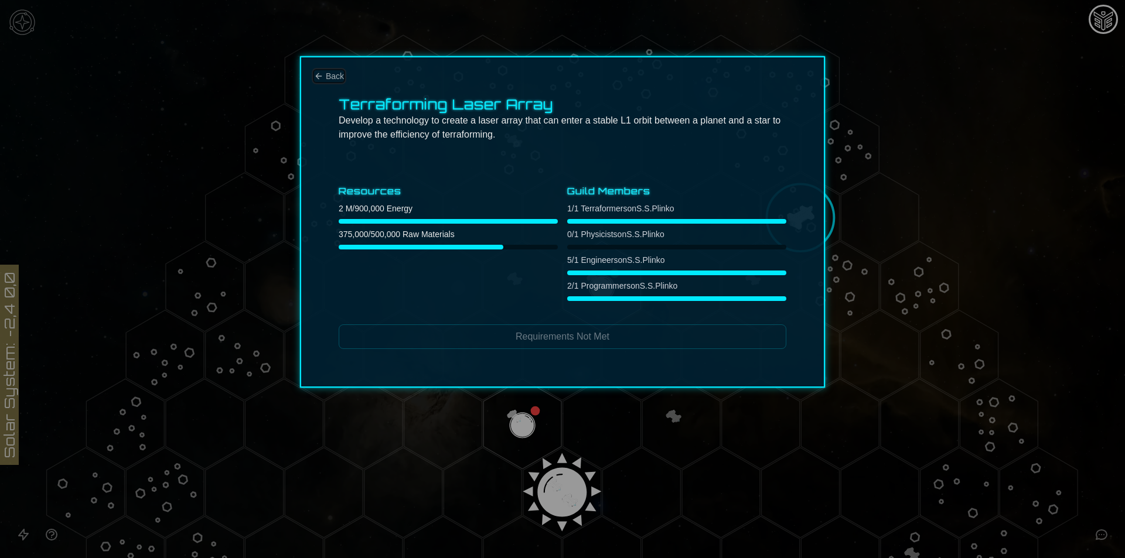
click at [339, 75] on span "Back" at bounding box center [335, 76] width 18 height 12
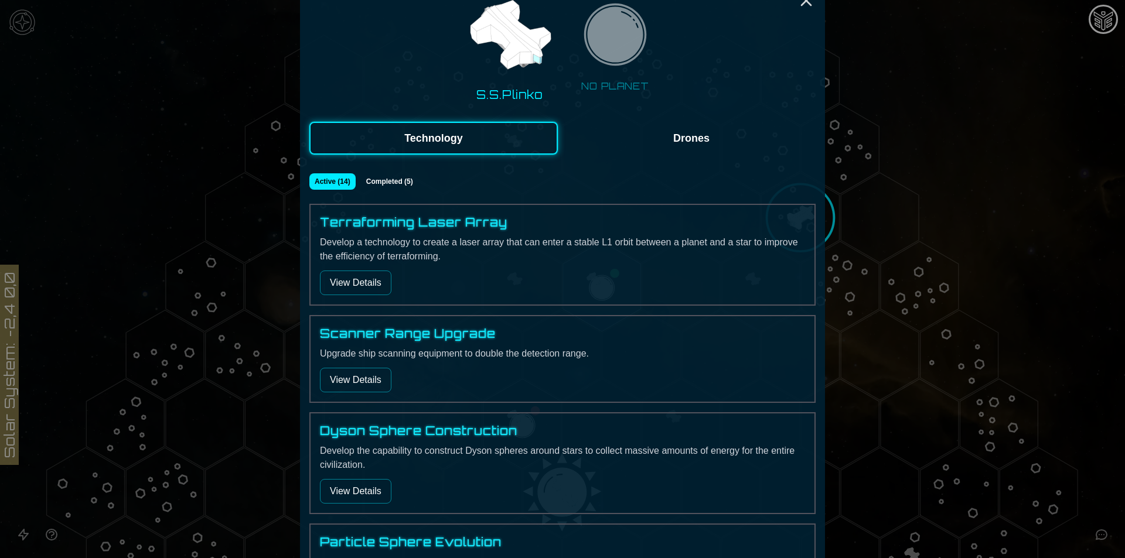
scroll to position [78, 0]
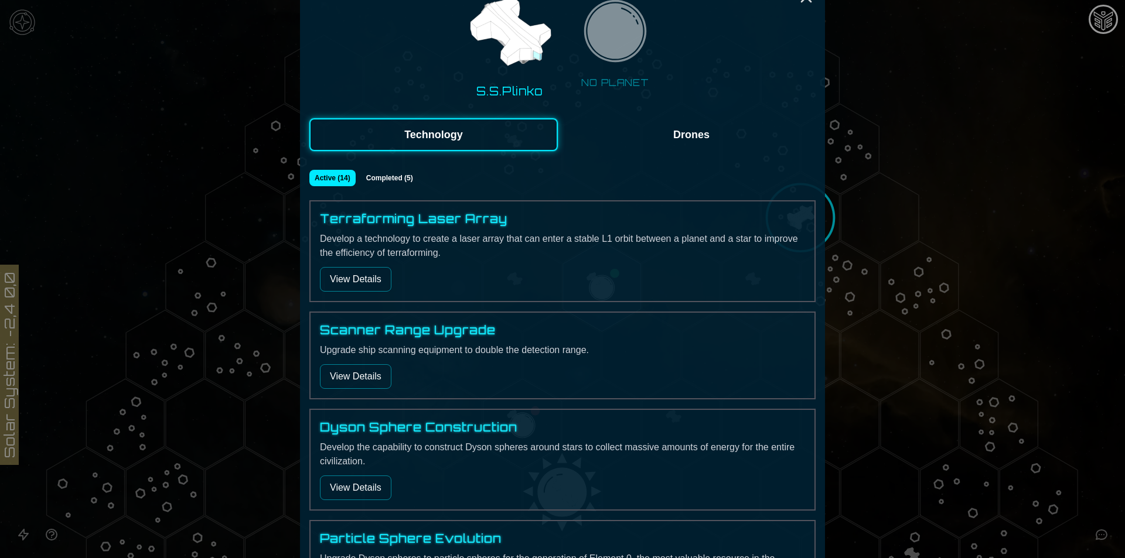
click at [353, 381] on button "View Details" at bounding box center [355, 376] width 71 height 25
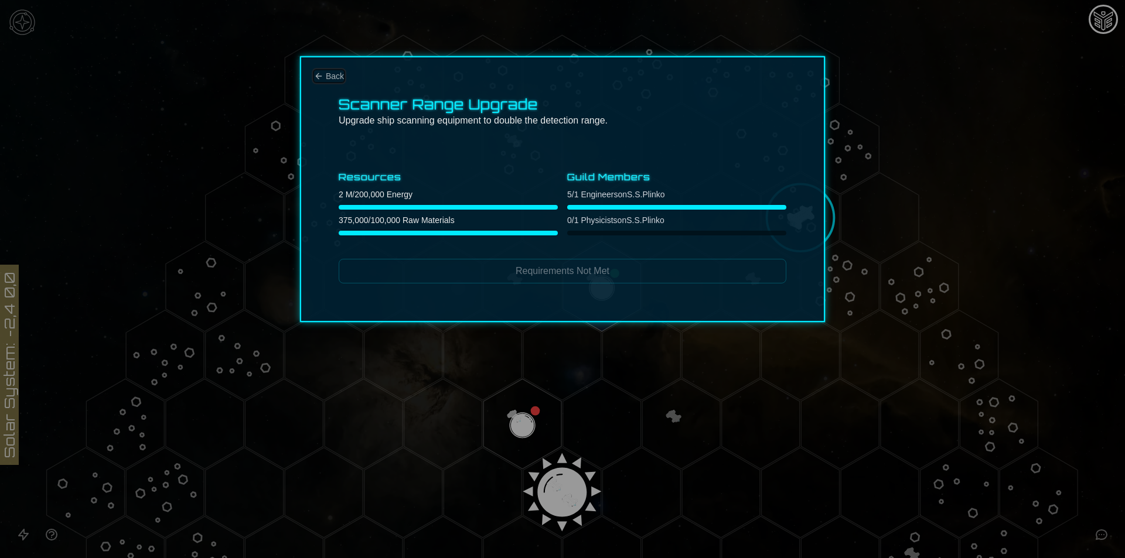
click at [325, 77] on button "Back" at bounding box center [329, 76] width 30 height 12
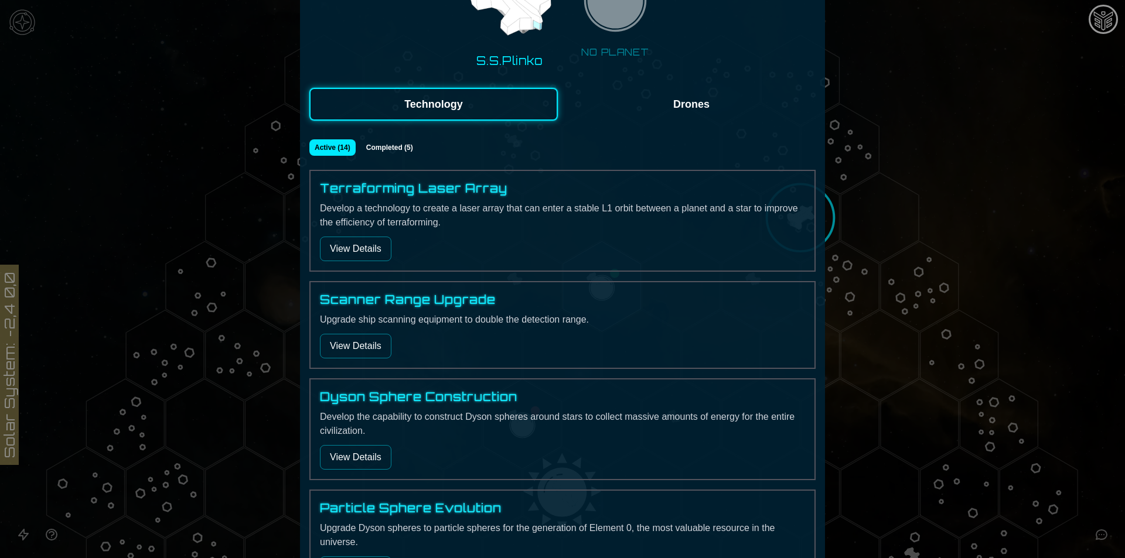
scroll to position [234, 0]
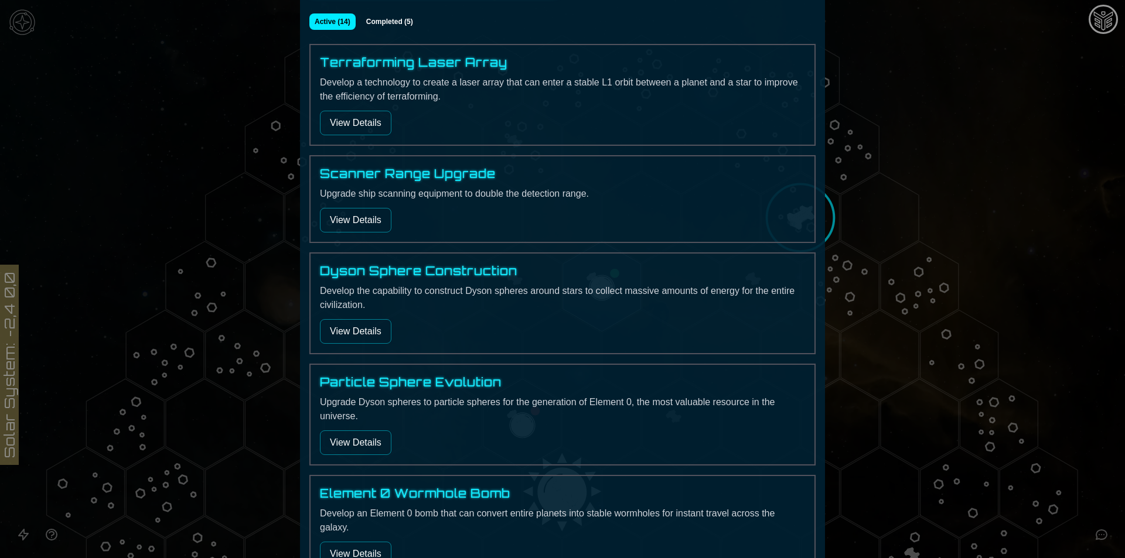
click at [361, 326] on button "View Details" at bounding box center [355, 331] width 71 height 25
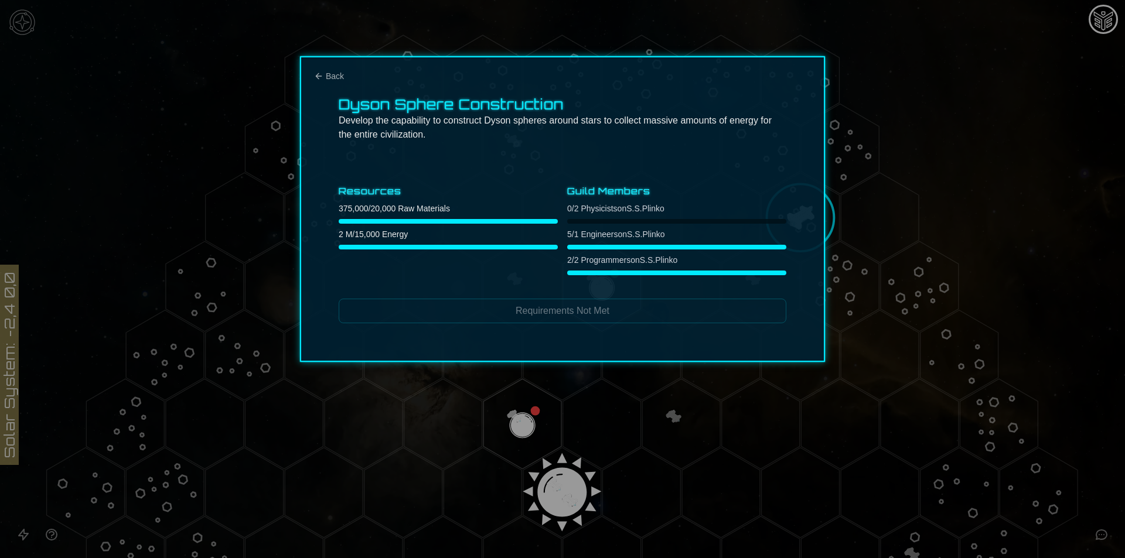
scroll to position [0, 0]
click at [325, 77] on button "Back" at bounding box center [329, 76] width 30 height 12
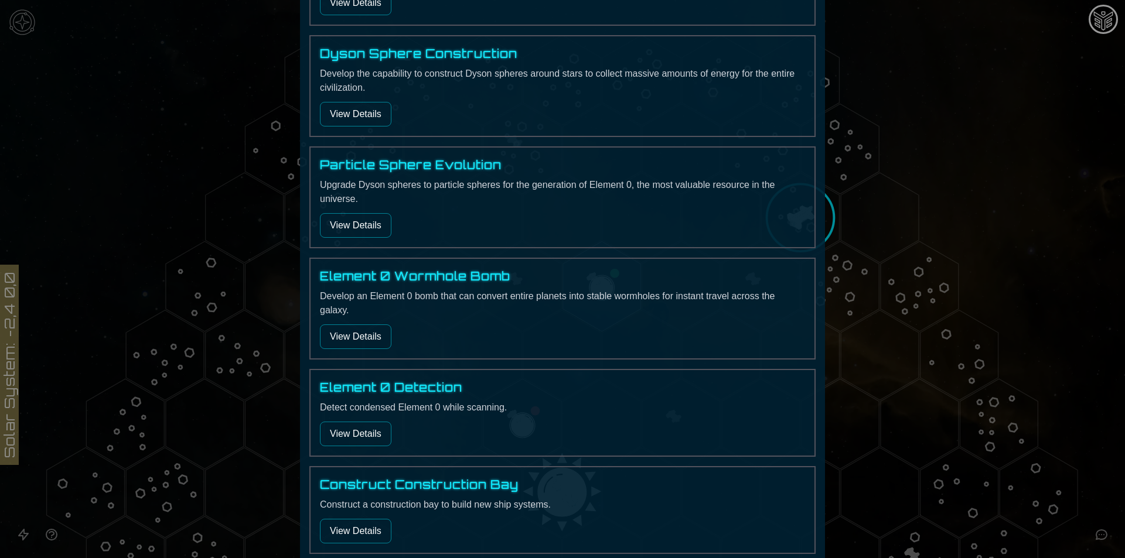
scroll to position [469, 0]
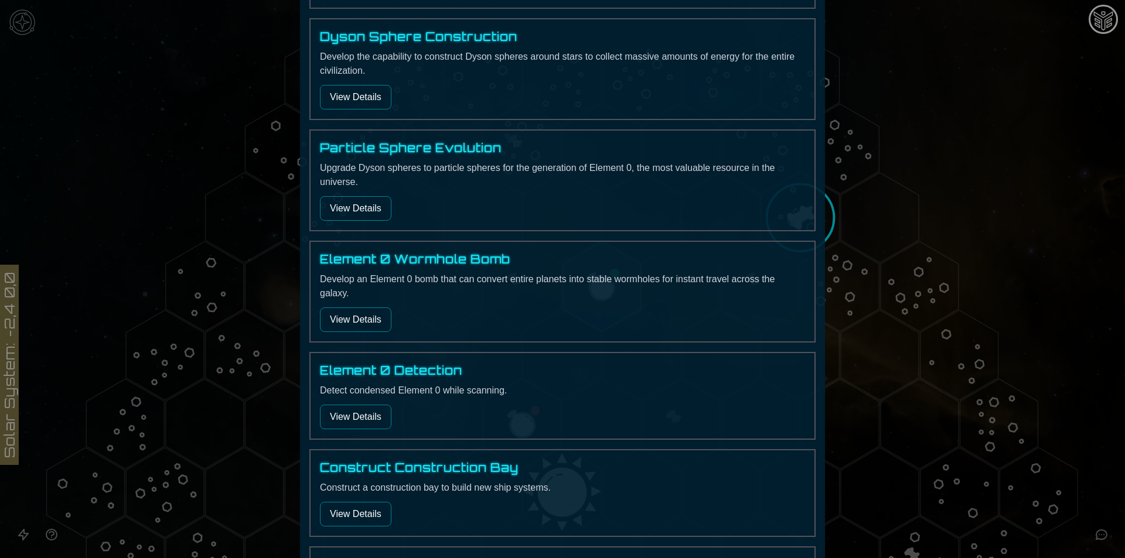
click at [370, 320] on button "View Details" at bounding box center [355, 320] width 71 height 25
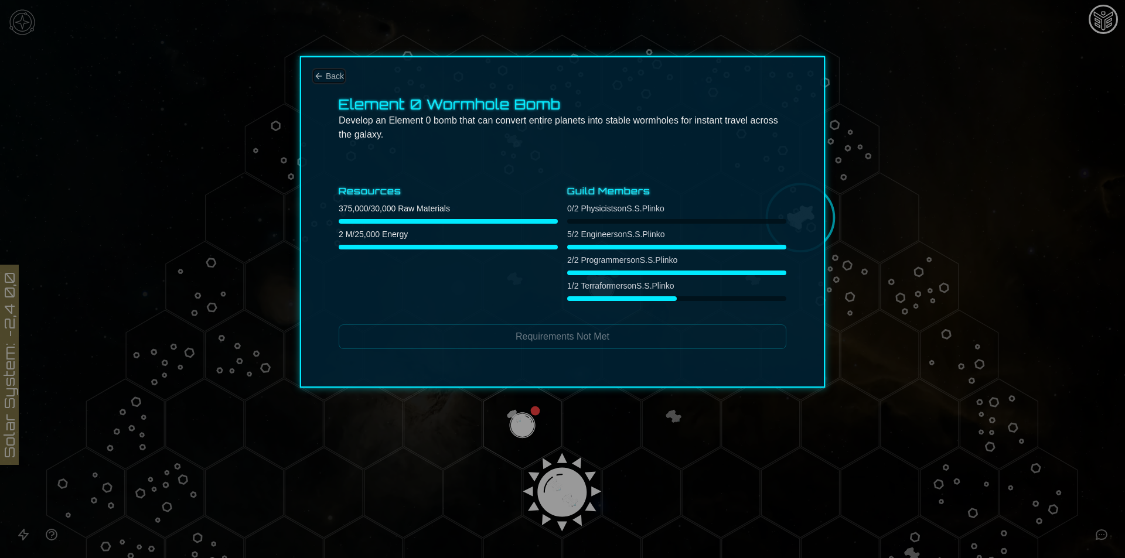
click at [320, 75] on icon "Back" at bounding box center [318, 75] width 9 height 9
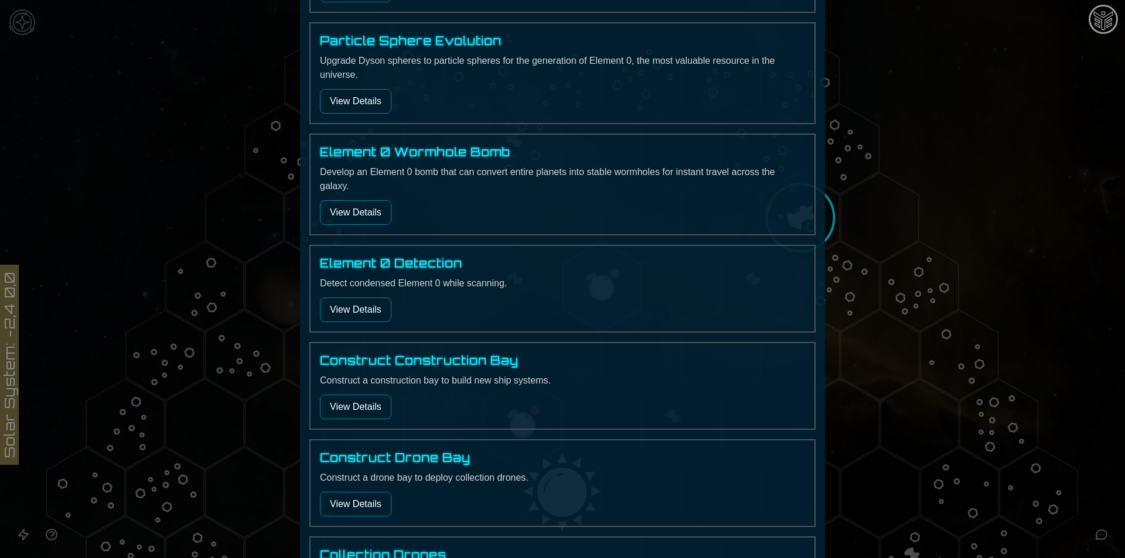
scroll to position [625, 0]
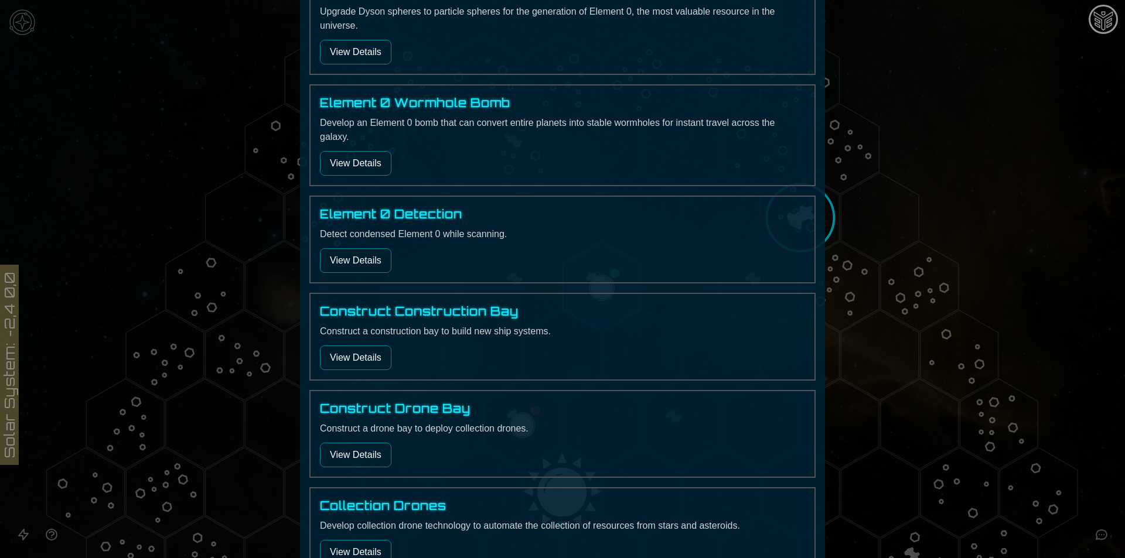
click at [350, 267] on button "View Details" at bounding box center [355, 260] width 71 height 25
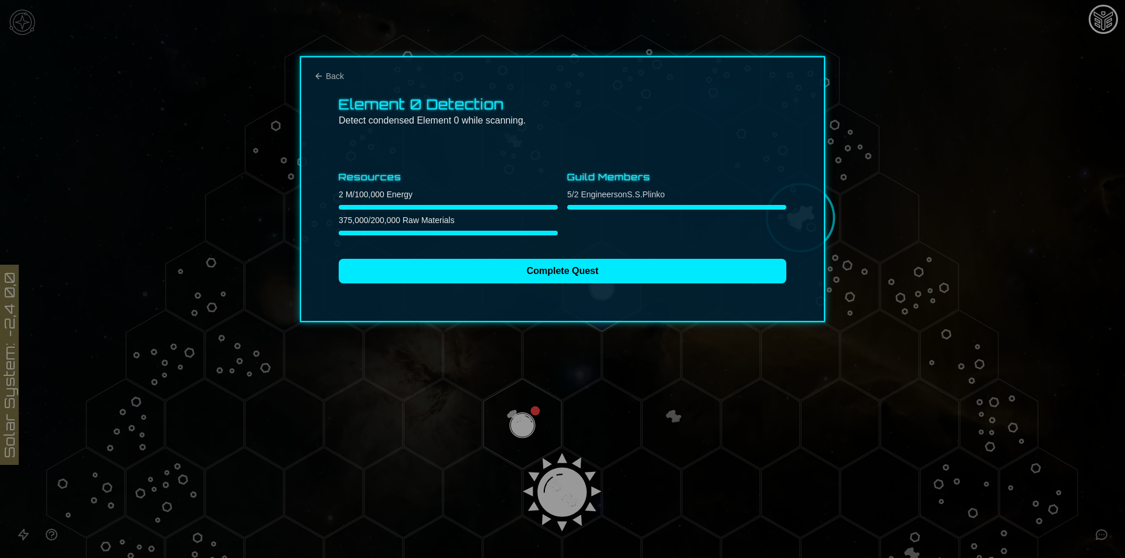
scroll to position [0, 0]
click at [325, 76] on button "Back" at bounding box center [329, 76] width 30 height 12
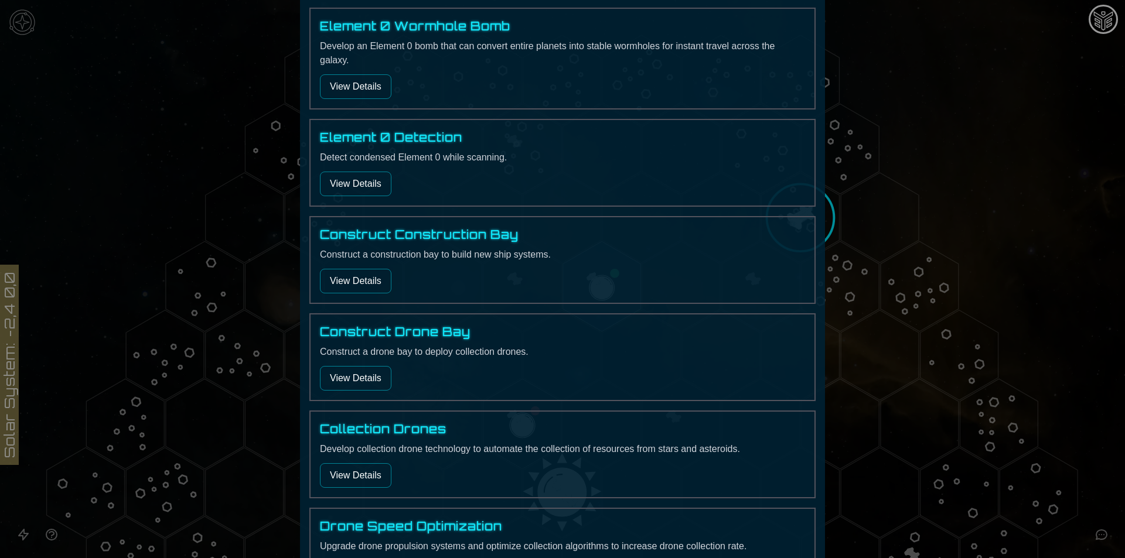
scroll to position [703, 0]
click at [350, 277] on button "View Details" at bounding box center [355, 280] width 71 height 25
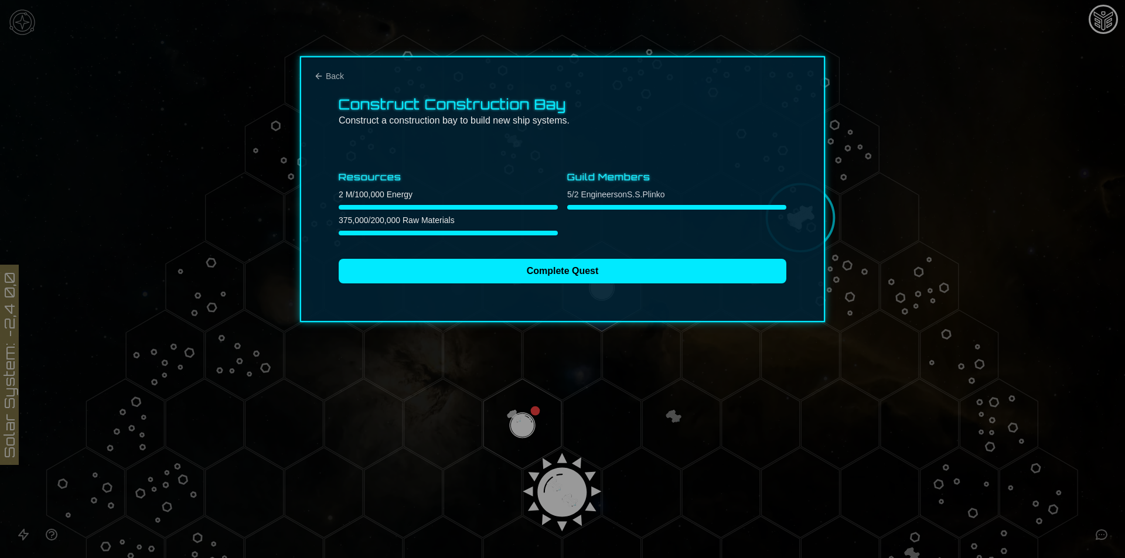
scroll to position [0, 0]
click at [318, 74] on icon "Back" at bounding box center [318, 75] width 9 height 9
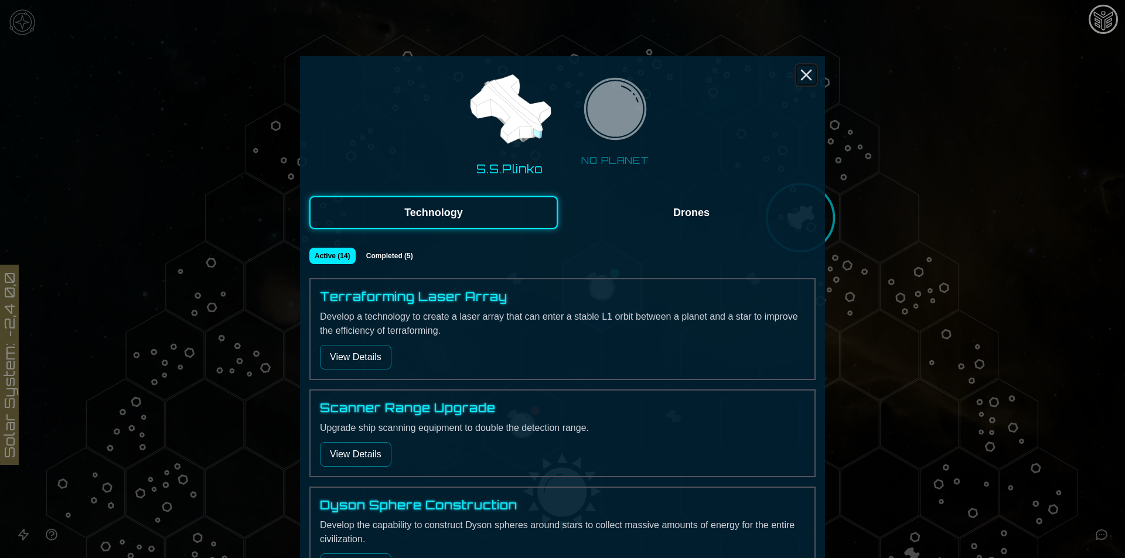
click at [802, 75] on line "Close" at bounding box center [805, 74] width 9 height 9
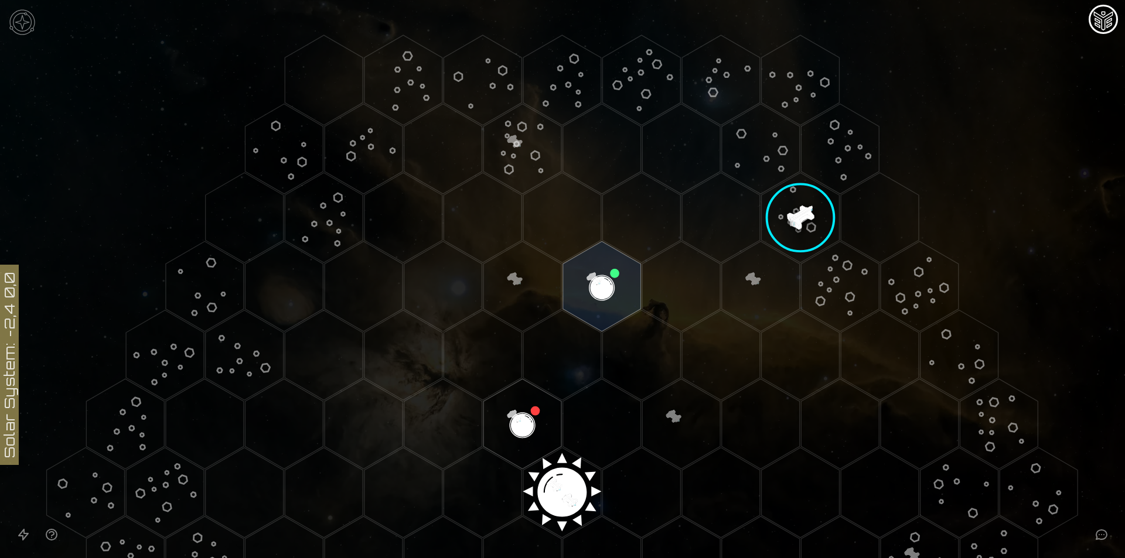
click at [790, 217] on image at bounding box center [800, 217] width 105 height 105
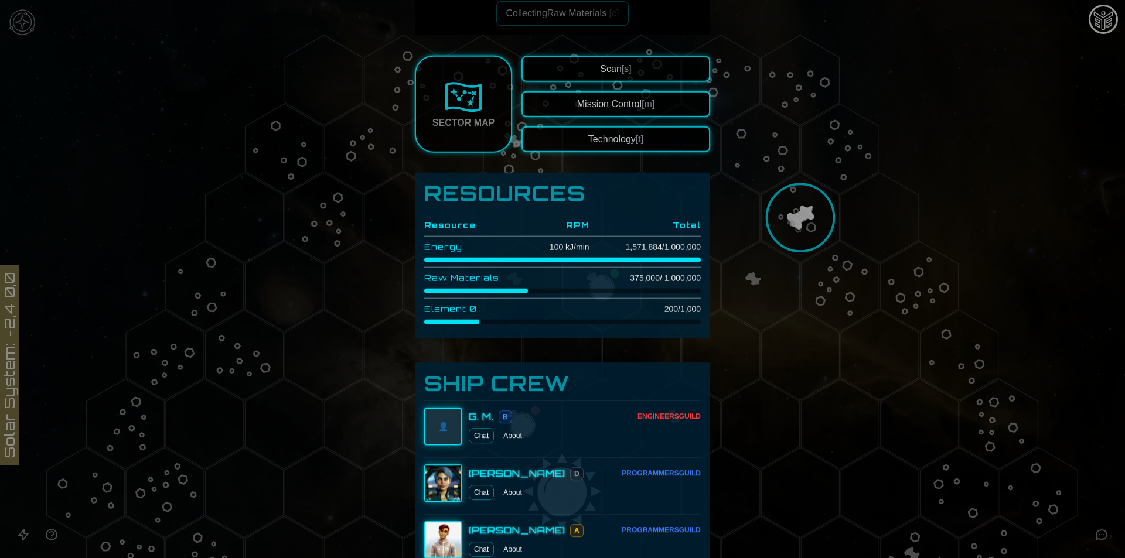
scroll to position [234, 0]
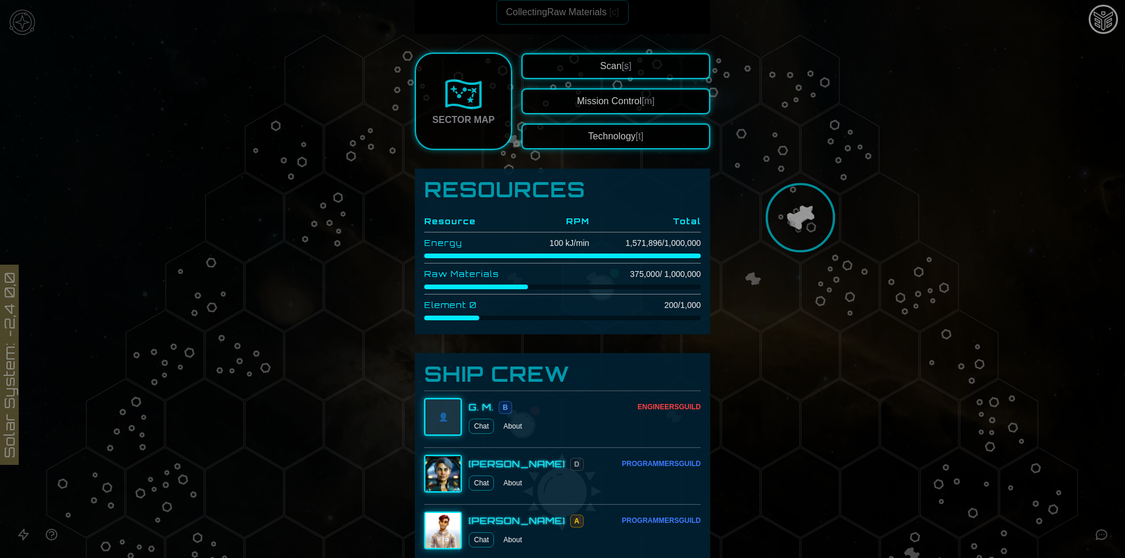
click at [813, 202] on div at bounding box center [562, 279] width 1125 height 558
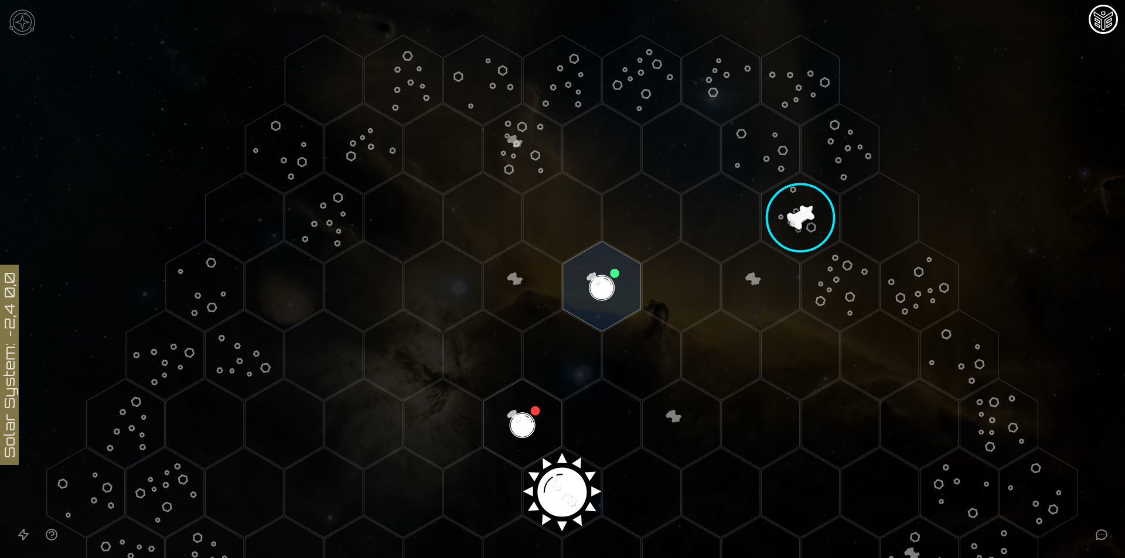
click at [800, 211] on image at bounding box center [800, 217] width 105 height 105
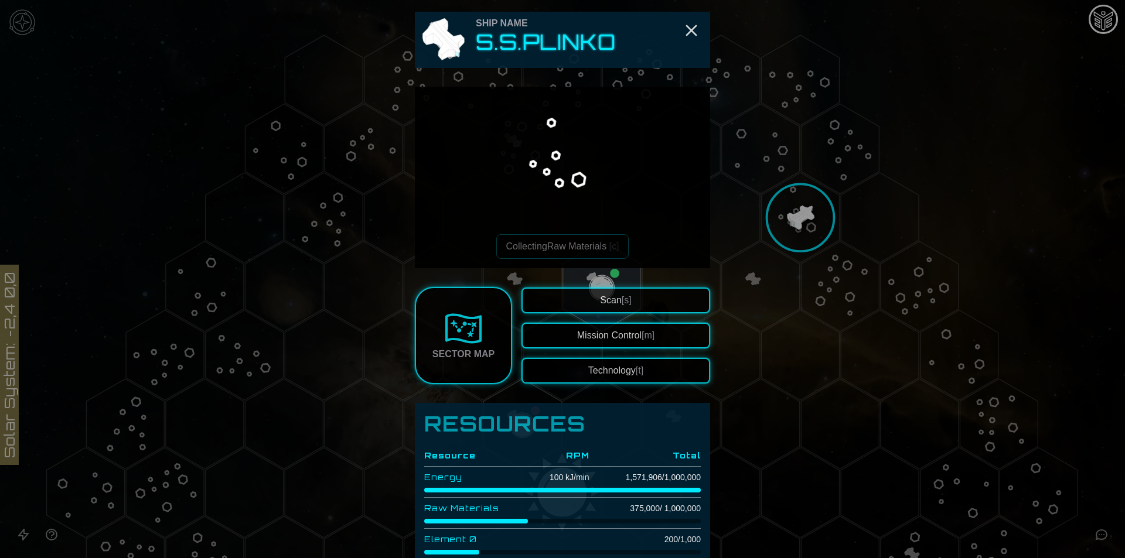
click at [786, 226] on div at bounding box center [562, 279] width 1125 height 558
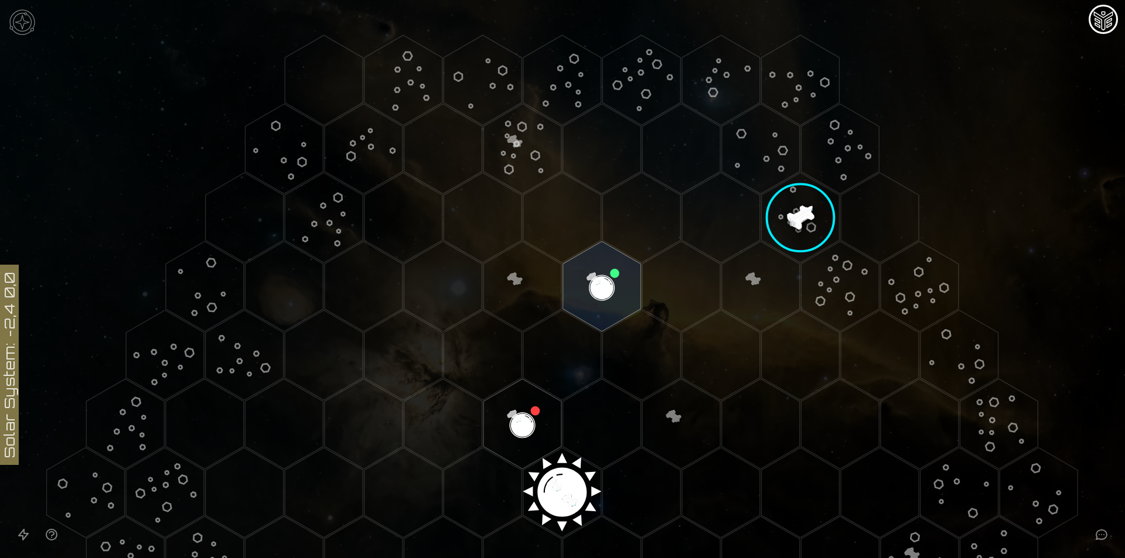
click at [797, 211] on image at bounding box center [800, 217] width 105 height 105
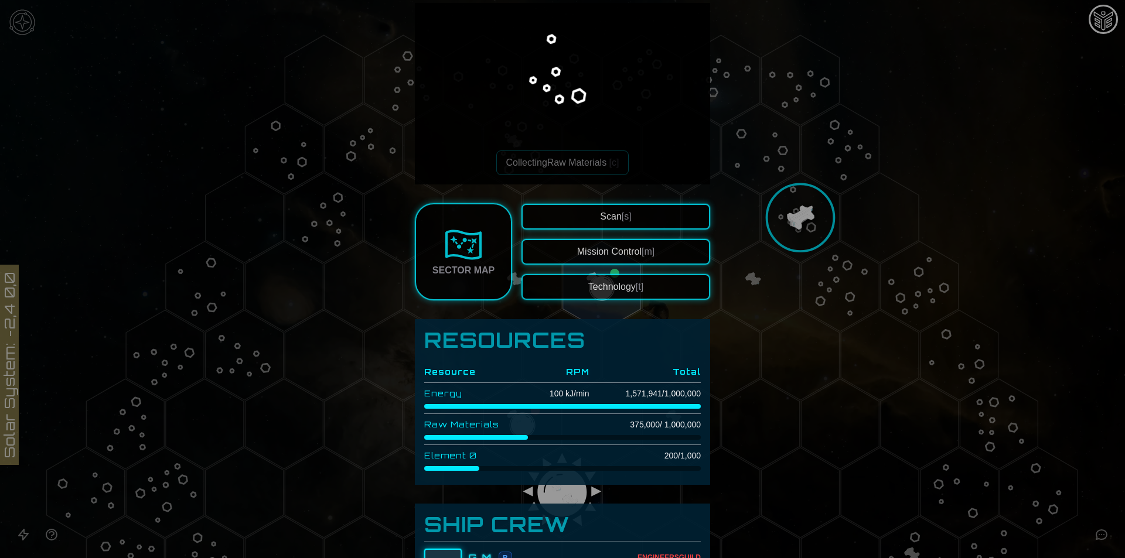
scroll to position [78, 0]
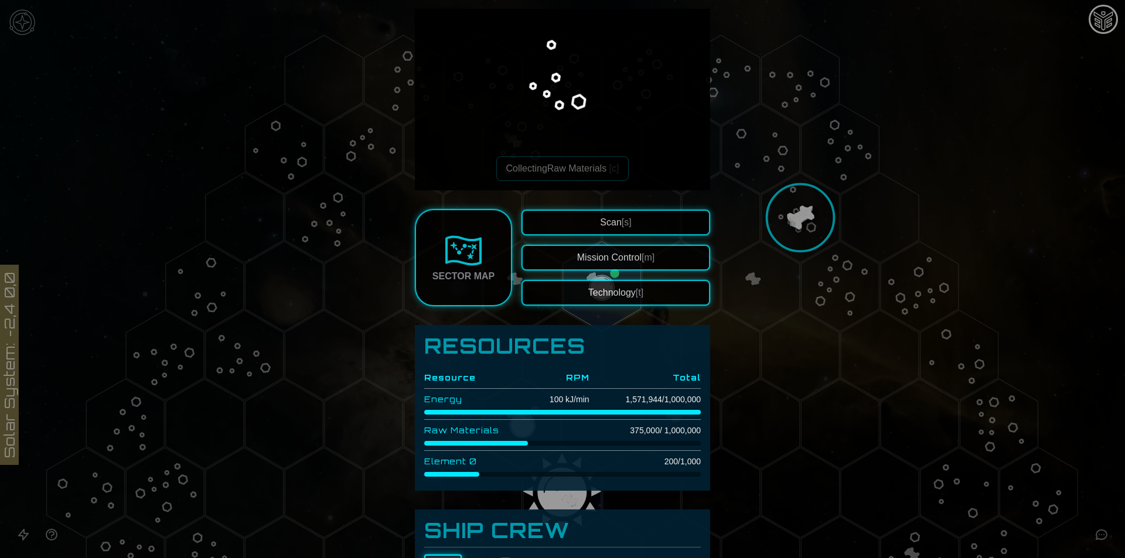
click at [752, 323] on div at bounding box center [562, 279] width 1125 height 558
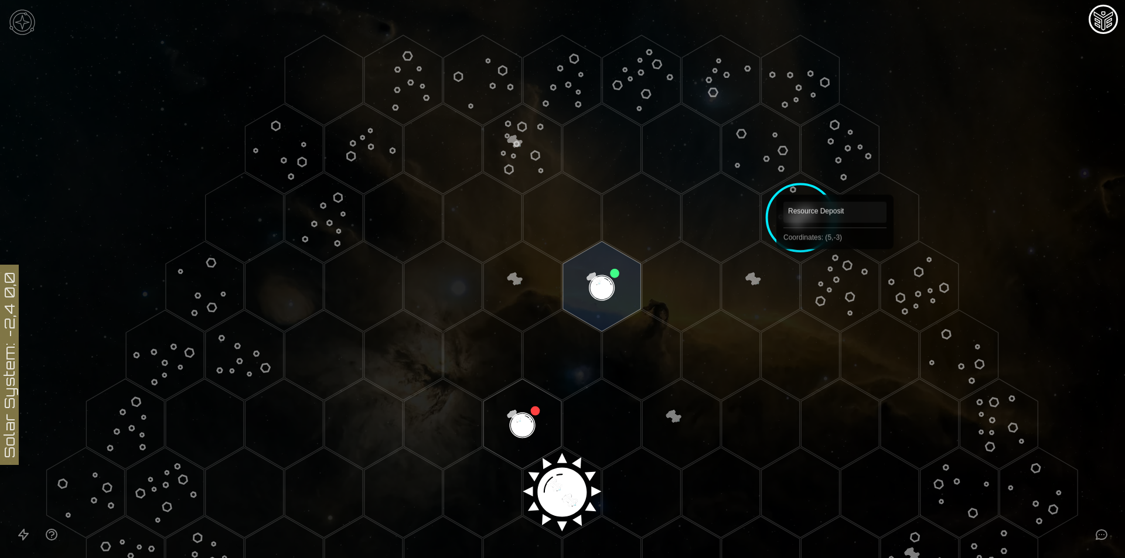
click at [836, 267] on polygon "Hex at coordinates 5,-3, clickable" at bounding box center [840, 286] width 78 height 90
click at [775, 212] on polygon "Hex at coordinates 5,-4, clickable" at bounding box center [801, 218] width 78 height 90
click at [797, 217] on image at bounding box center [800, 217] width 105 height 105
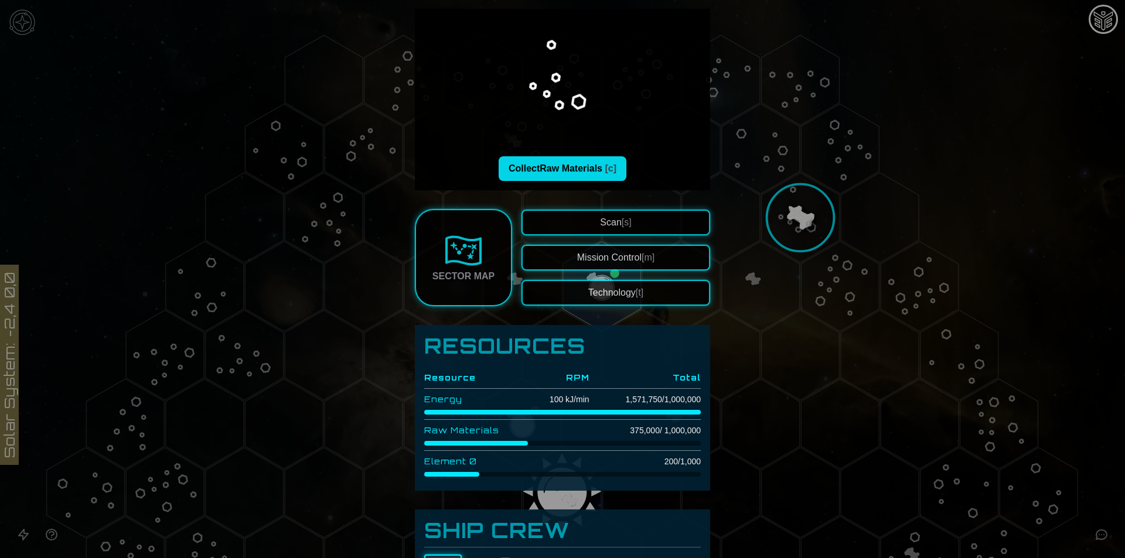
click at [575, 172] on button "Collect Raw Materials [c]" at bounding box center [563, 168] width 128 height 25
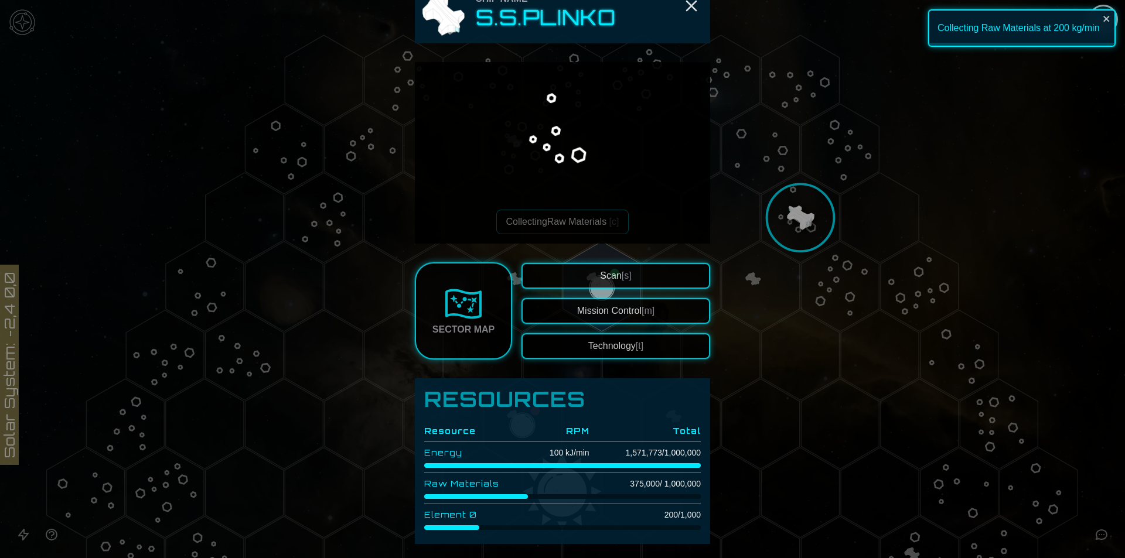
scroll to position [79, 0]
